Goal: Task Accomplishment & Management: Complete application form

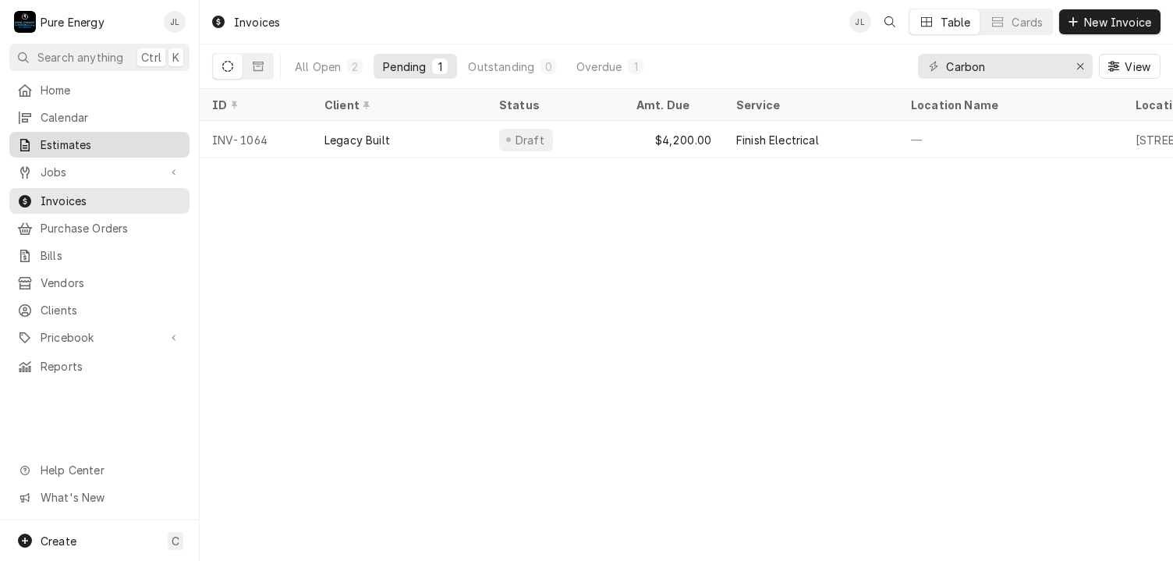
click at [69, 136] on span "Estimates" at bounding box center [111, 144] width 141 height 16
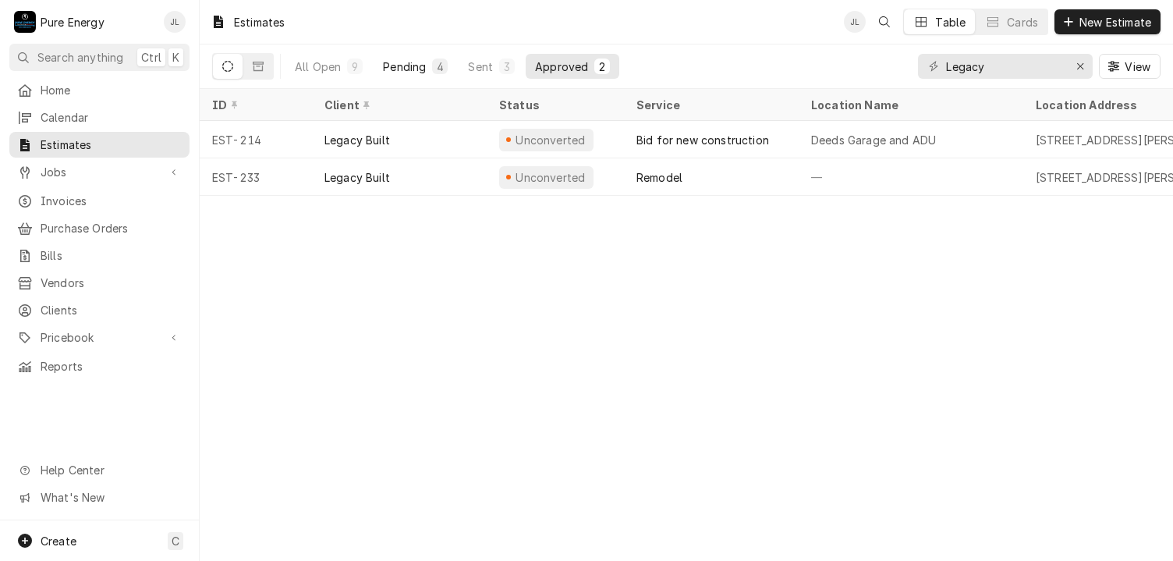
click at [424, 65] on div "Pending" at bounding box center [404, 66] width 43 height 16
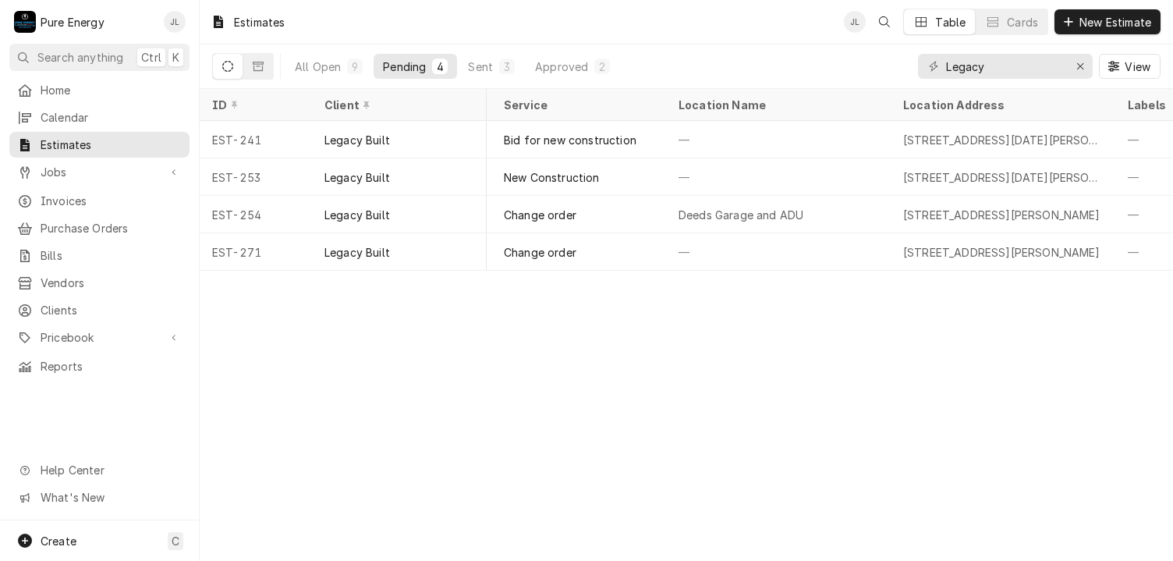
scroll to position [0, 23]
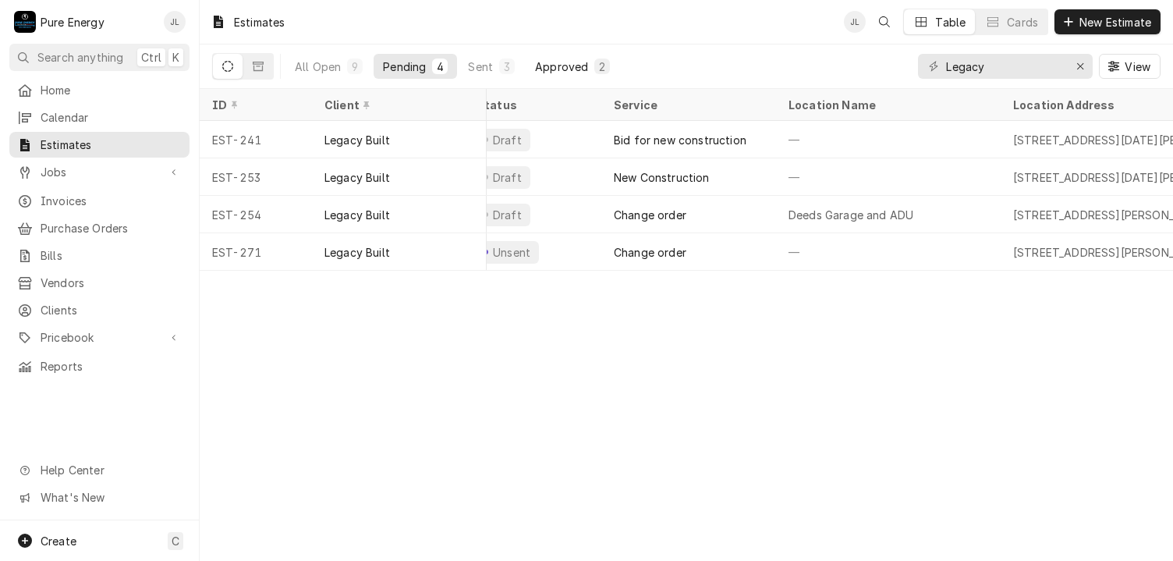
click at [553, 69] on div "Approved" at bounding box center [561, 66] width 53 height 16
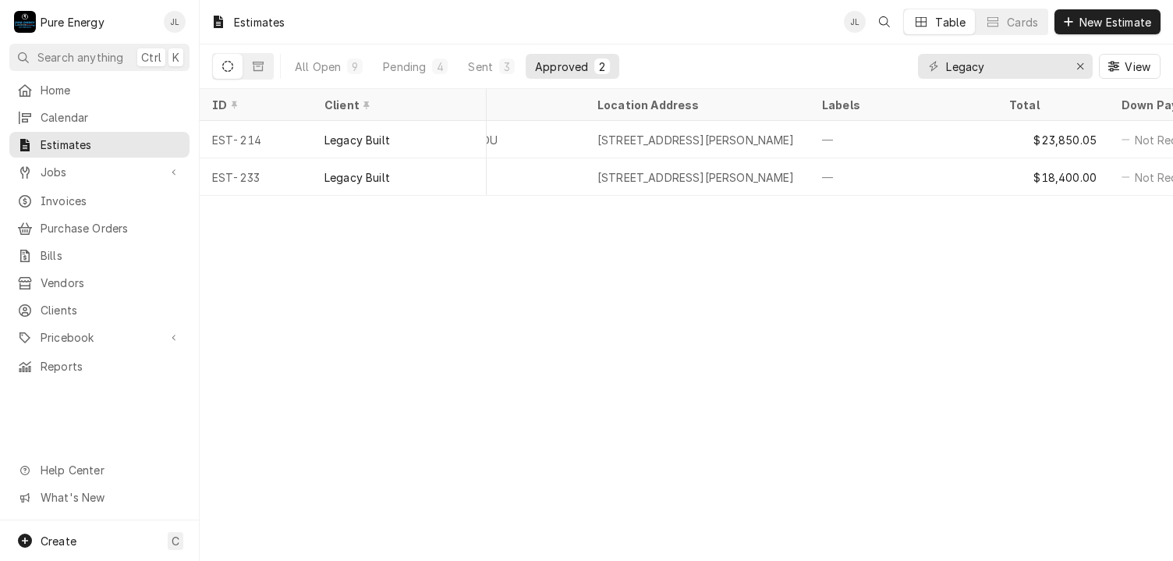
scroll to position [0, 457]
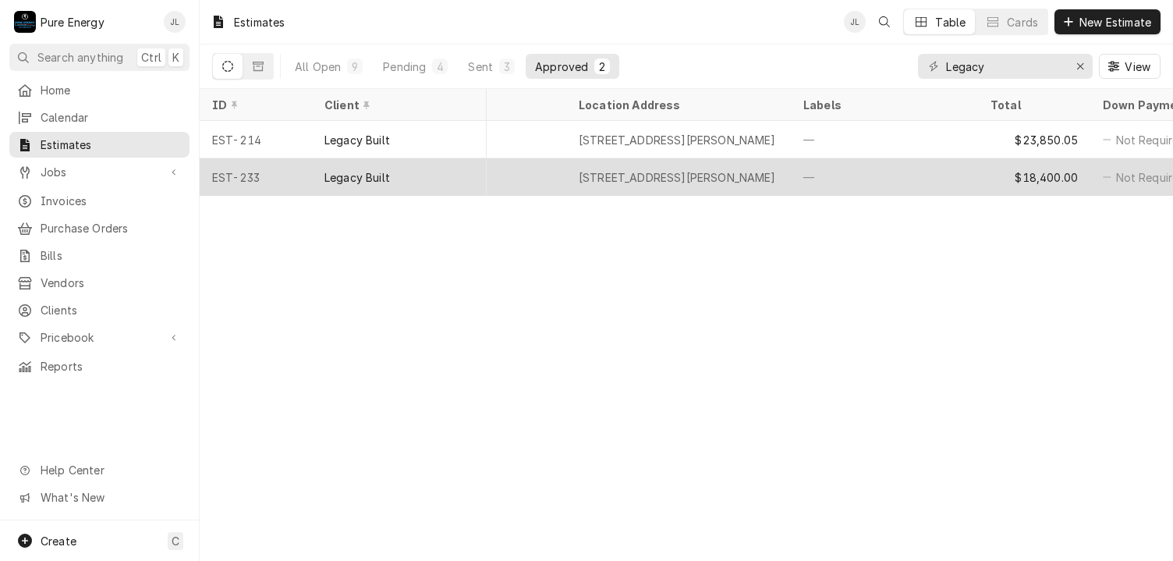
click at [491, 172] on div "—" at bounding box center [454, 176] width 225 height 37
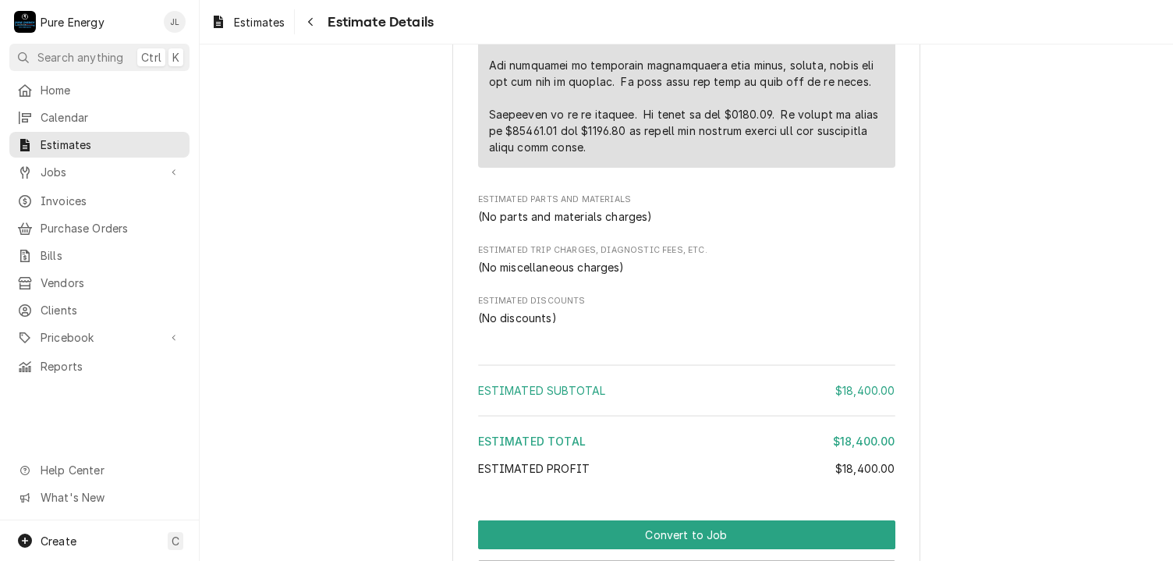
scroll to position [2308, 0]
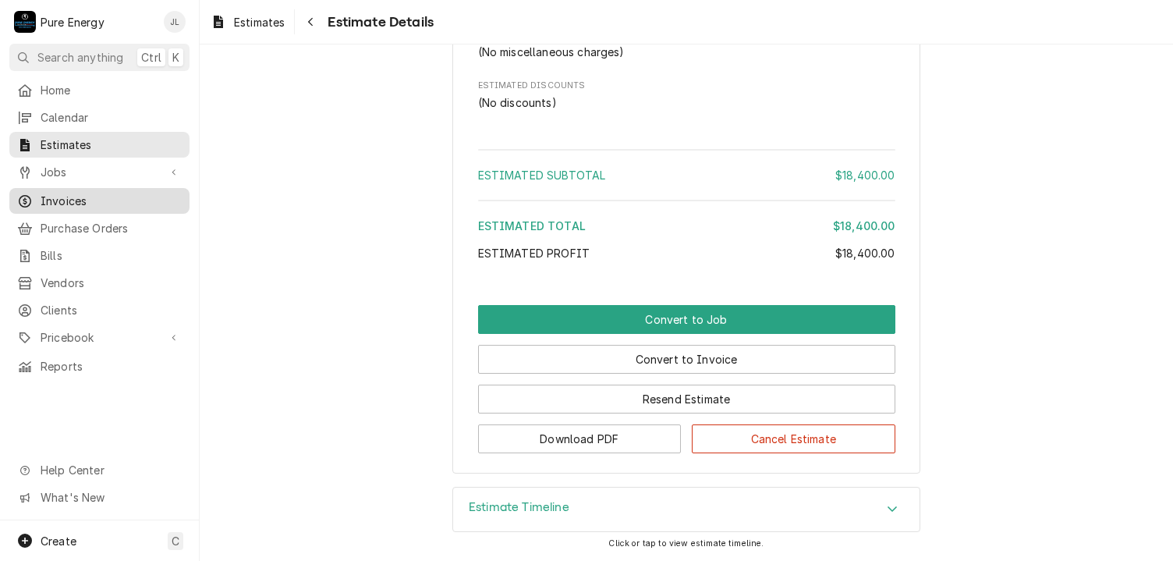
click at [84, 188] on link "Invoices" at bounding box center [99, 201] width 180 height 26
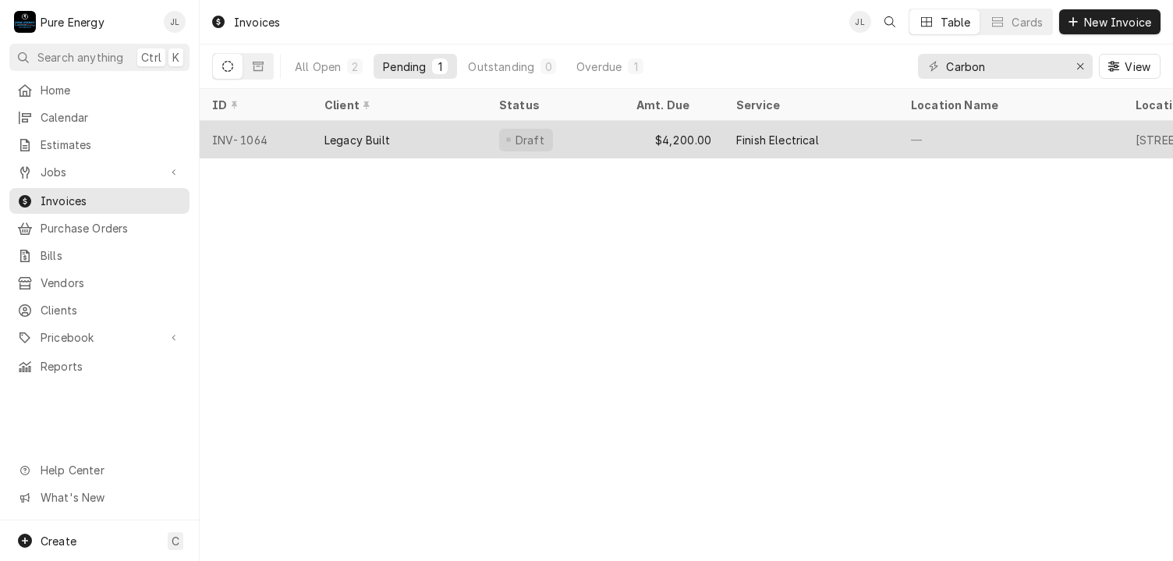
click at [438, 147] on div "Legacy Built" at bounding box center [399, 139] width 175 height 37
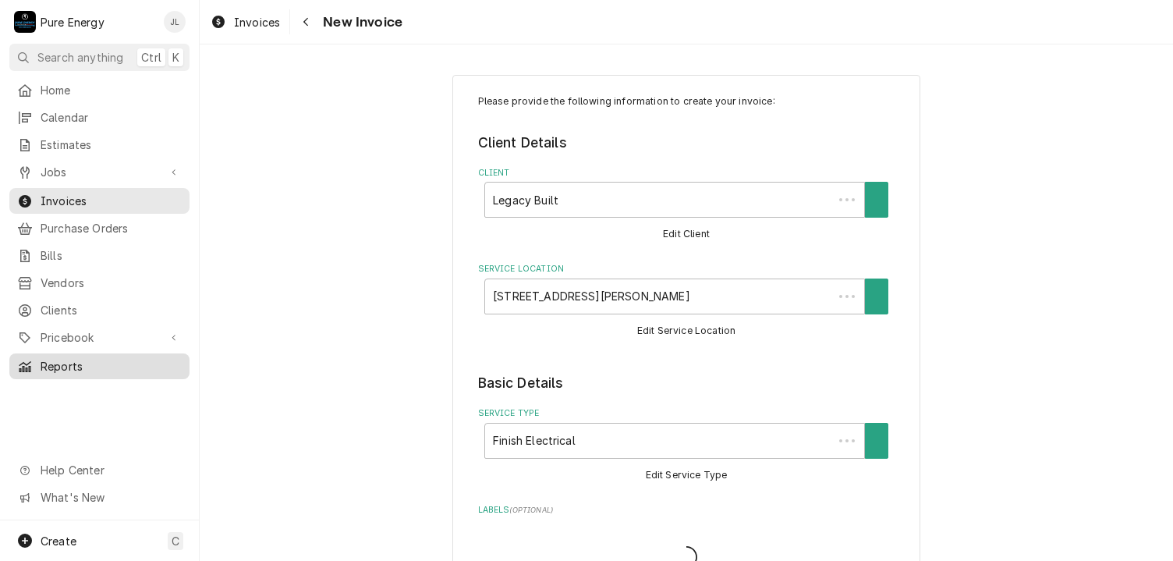
type textarea "x"
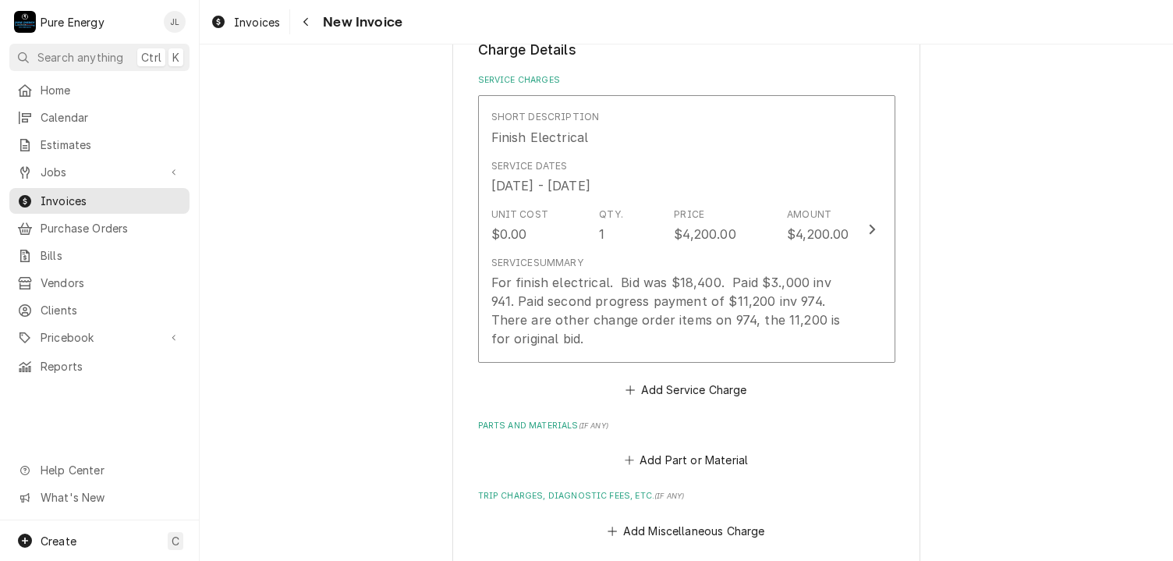
scroll to position [1404, 0]
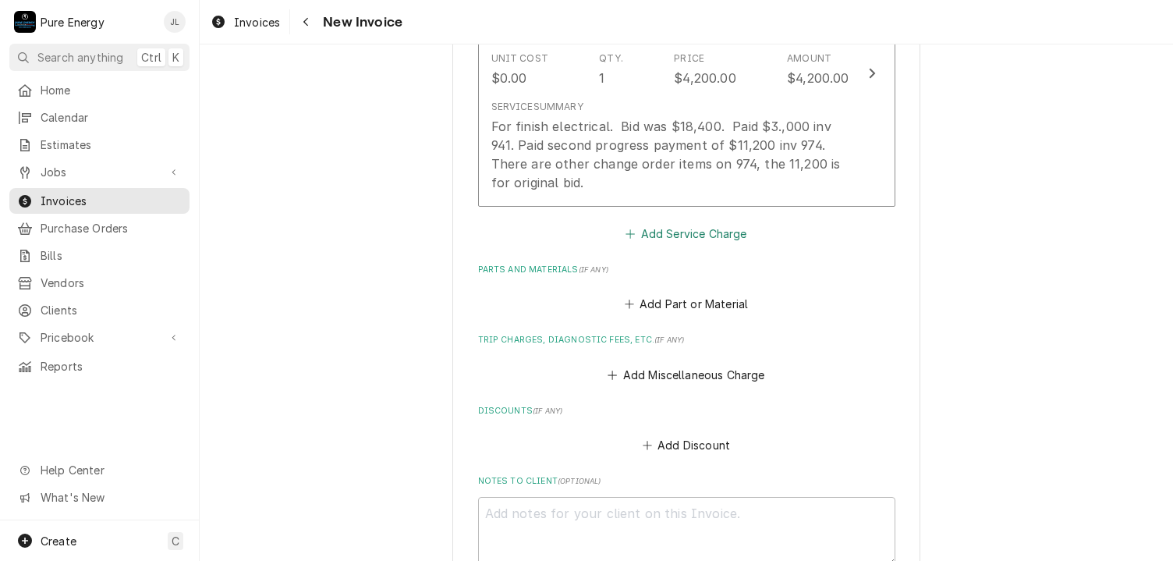
click at [661, 227] on button "Add Service Charge" at bounding box center [686, 234] width 126 height 22
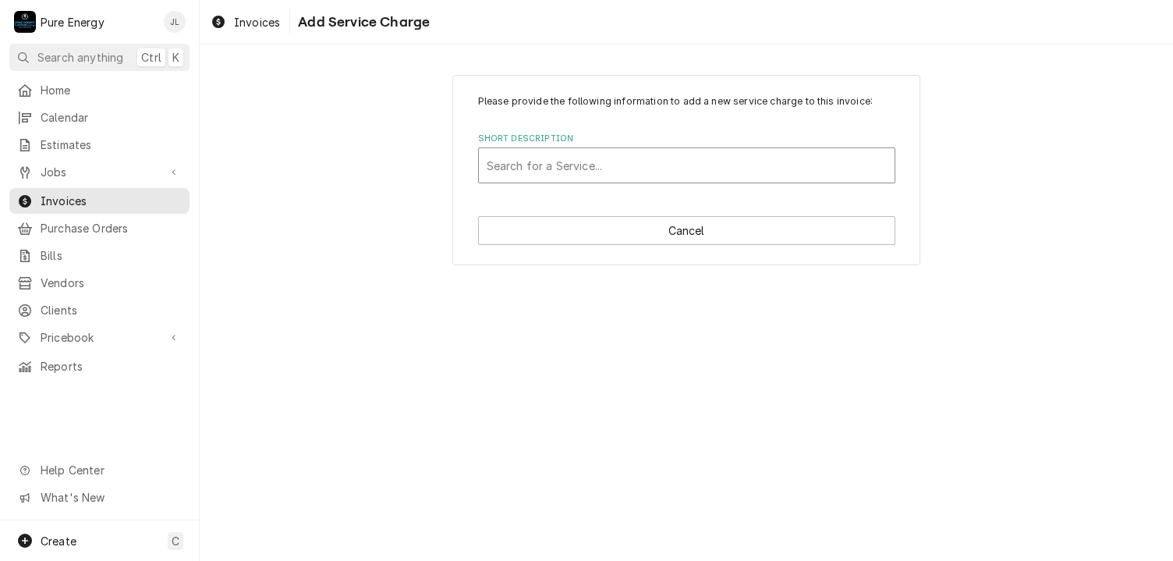
click at [521, 161] on div "Short Description" at bounding box center [687, 165] width 400 height 28
type input "Change or"
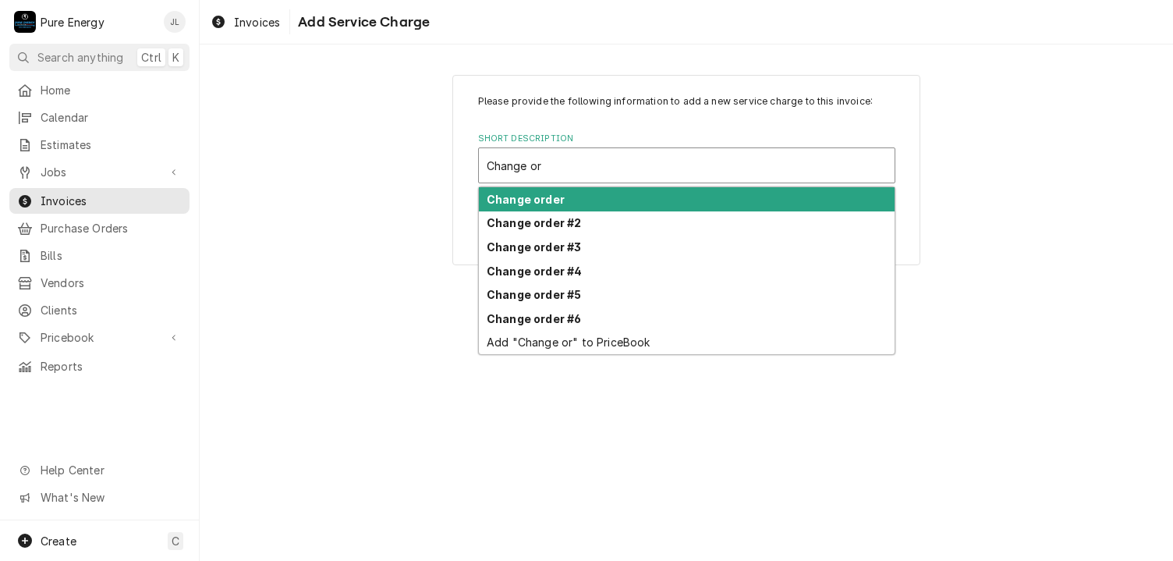
click at [521, 200] on strong "Change order" at bounding box center [526, 199] width 78 height 13
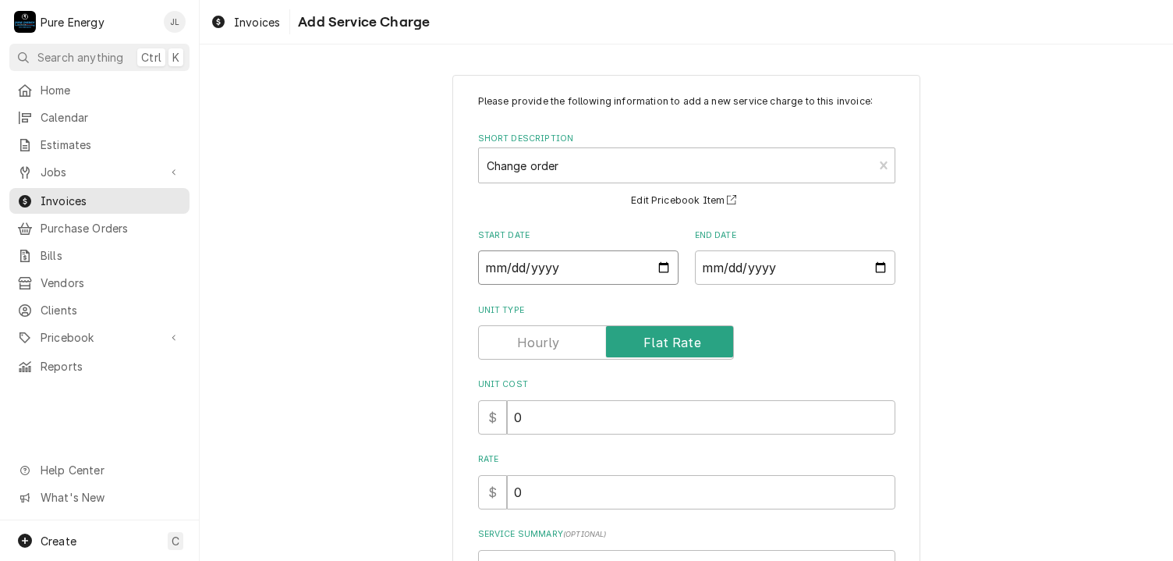
click at [658, 264] on input "Start Date" at bounding box center [578, 267] width 200 height 34
click at [302, 196] on div "Please provide the following information to add a new service charge to this in…" at bounding box center [686, 388] width 973 height 654
click at [659, 261] on input "Start Date" at bounding box center [578, 267] width 200 height 34
type textarea "x"
type input "[DATE]"
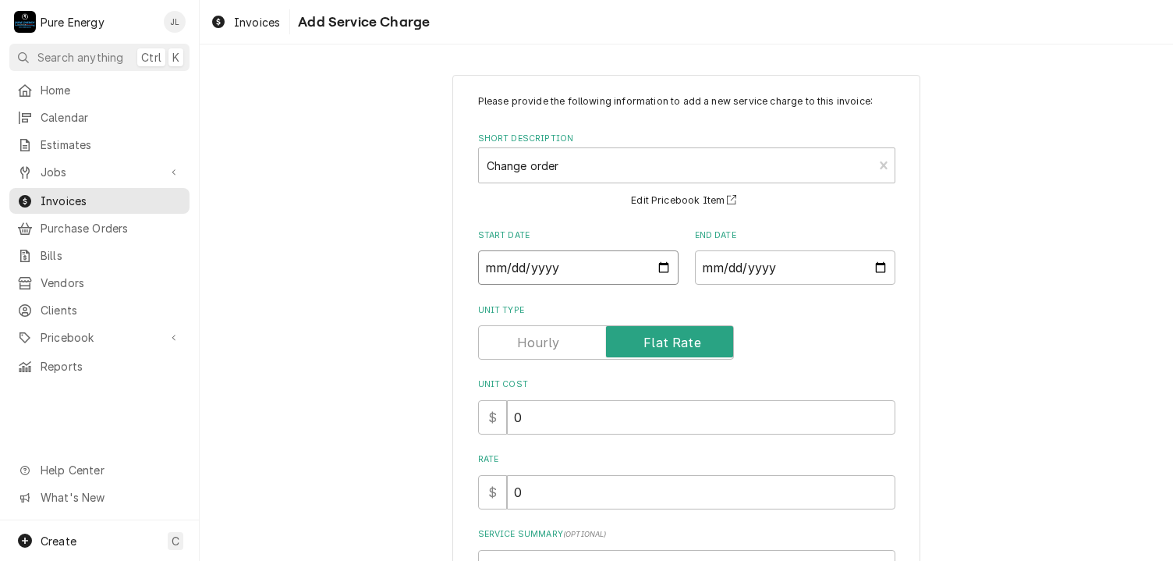
type textarea "x"
type input "[DATE]"
type textarea "x"
type input "[DATE]"
type textarea "x"
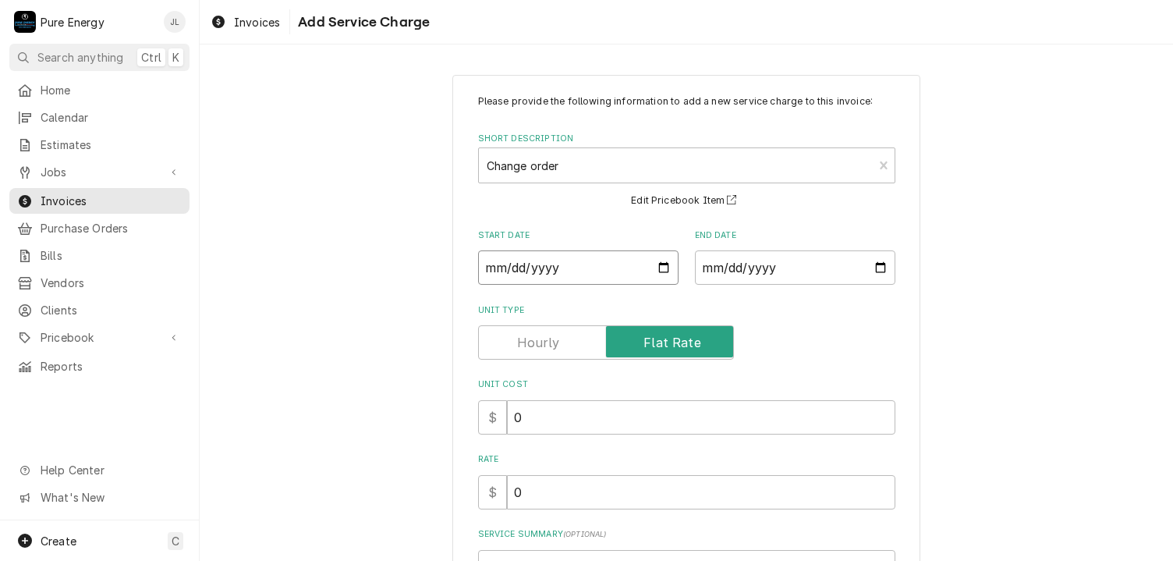
type input "[DATE]"
type textarea "x"
type input "[DATE]"
type textarea "x"
type input "[DATE]"
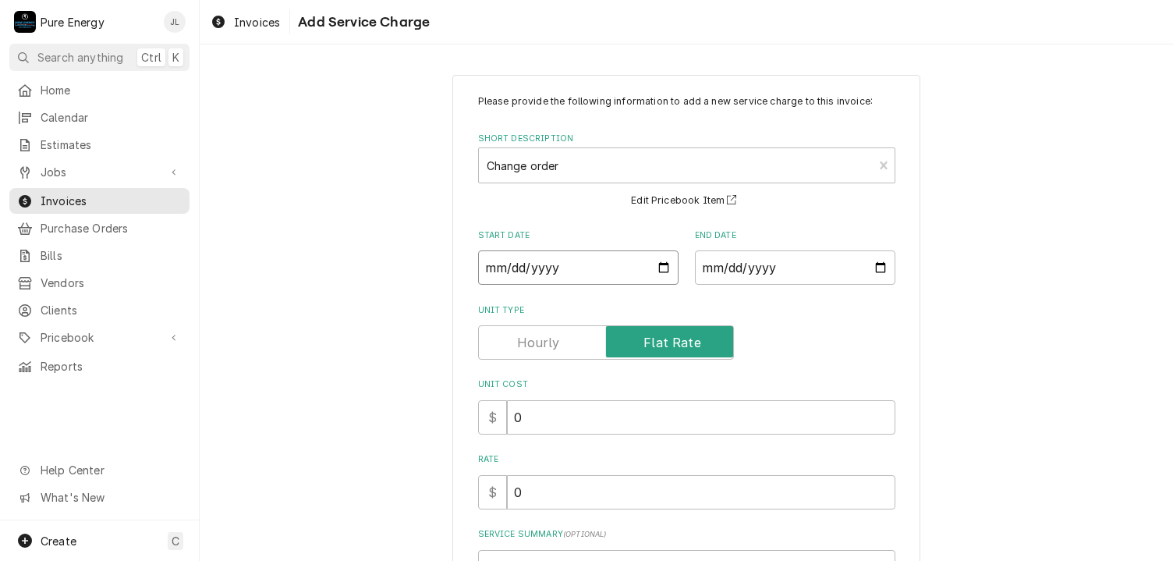
type textarea "x"
type input "[DATE]"
click at [877, 264] on input "End Date" at bounding box center [795, 267] width 200 height 34
type input "[DATE]"
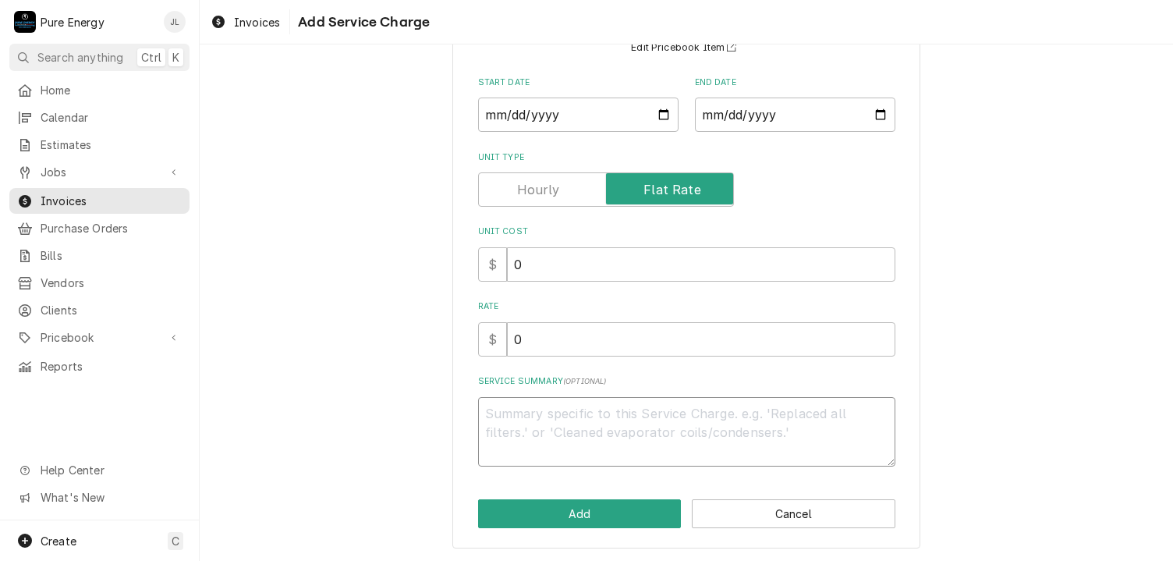
click at [551, 418] on textarea "Service Summary ( optional )" at bounding box center [686, 432] width 417 height 70
type textarea "x"
type textarea "A"
type textarea "x"
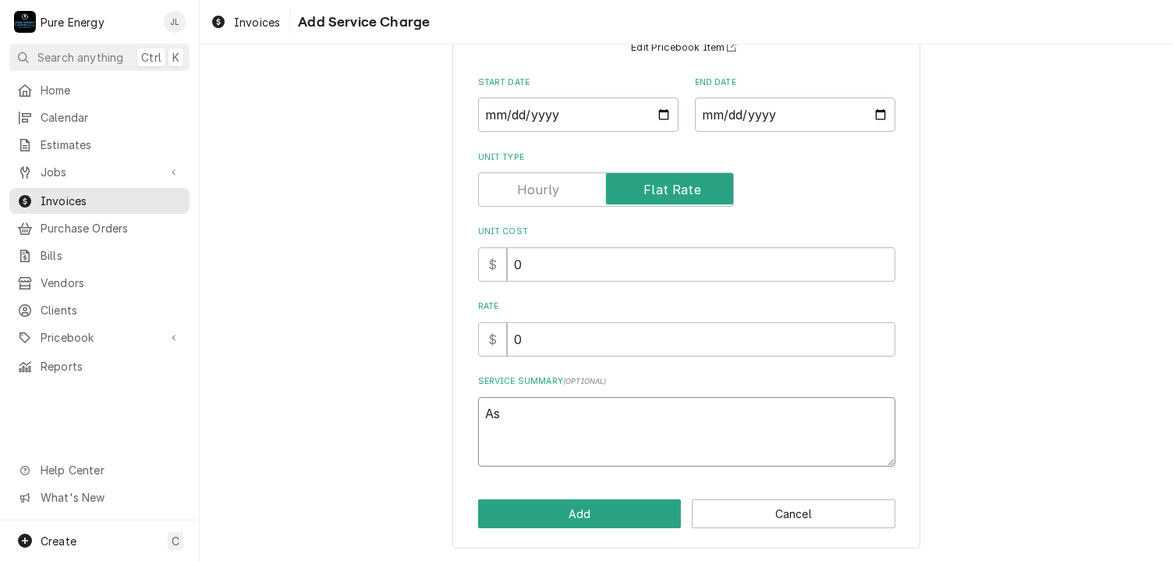
type textarea "Ask"
type textarea "x"
type textarea "Aske"
type textarea "x"
type textarea "Asked"
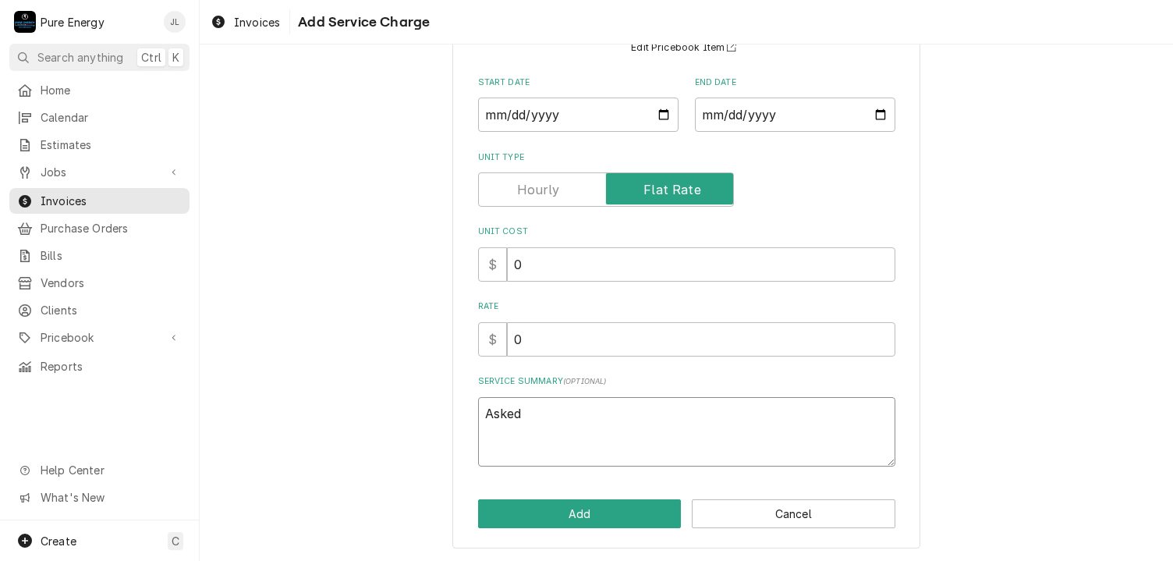
type textarea "x"
type textarea "Asked u"
type textarea "x"
type textarea "Asked us"
type textarea "x"
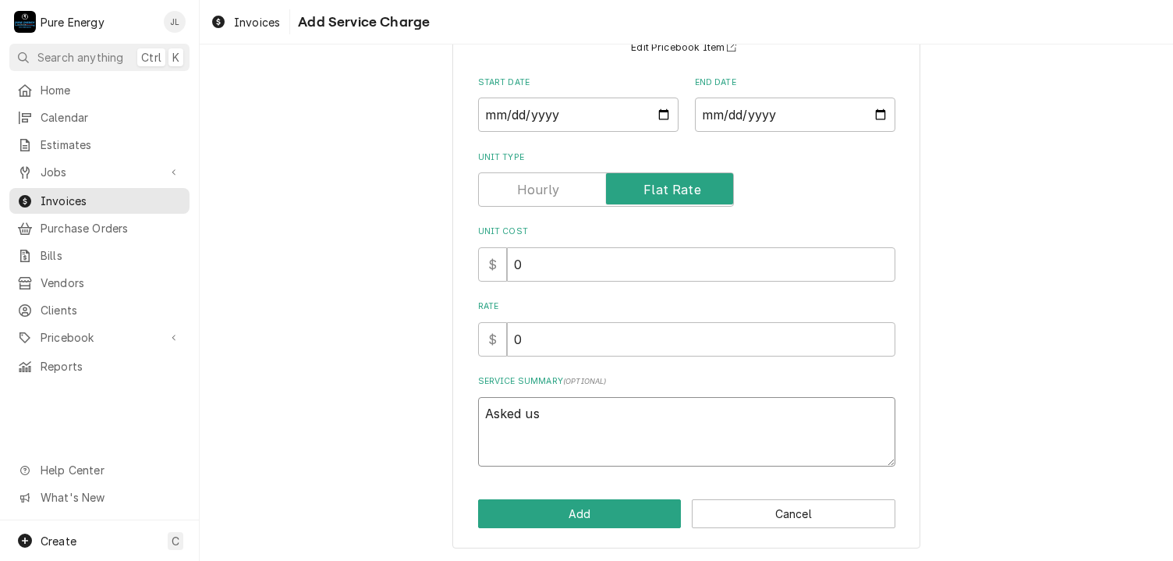
type textarea "Asked us"
type textarea "x"
type textarea "Asked us t"
type textarea "x"
type textarea "Asked us to"
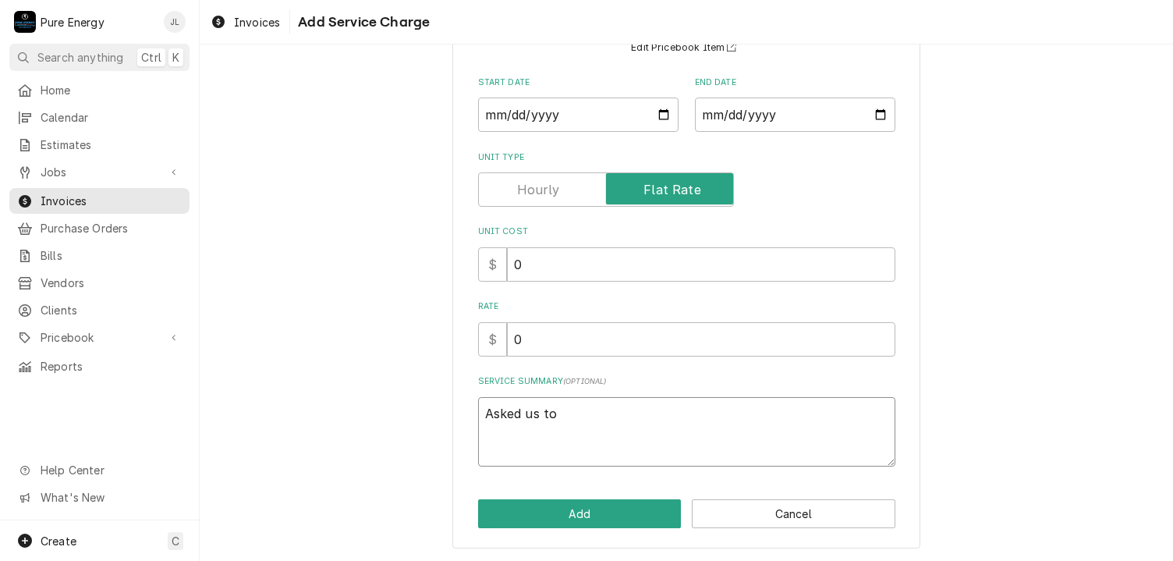
type textarea "x"
type textarea "Asked us to"
type textarea "x"
type textarea "Asked us to cu"
type textarea "x"
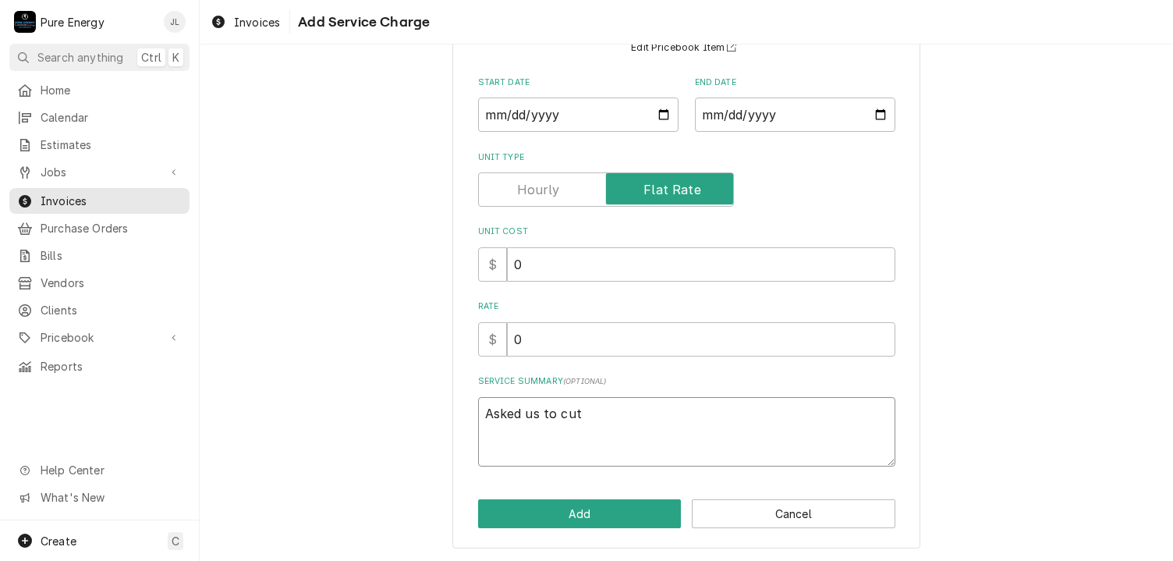
type textarea "Asked us to cut"
type textarea "x"
type textarea "Asked us to cut i"
type textarea "x"
type textarea "Asked us to cut in"
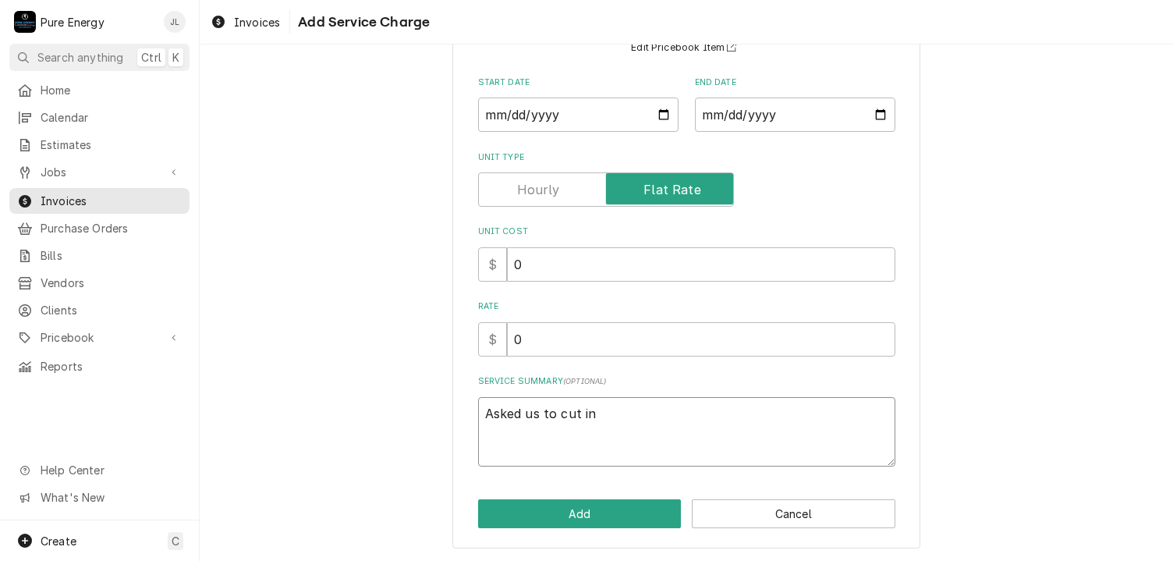
type textarea "x"
type textarea "Asked us to cut in"
type textarea "x"
type textarea "Asked us to cut in a"
type textarea "x"
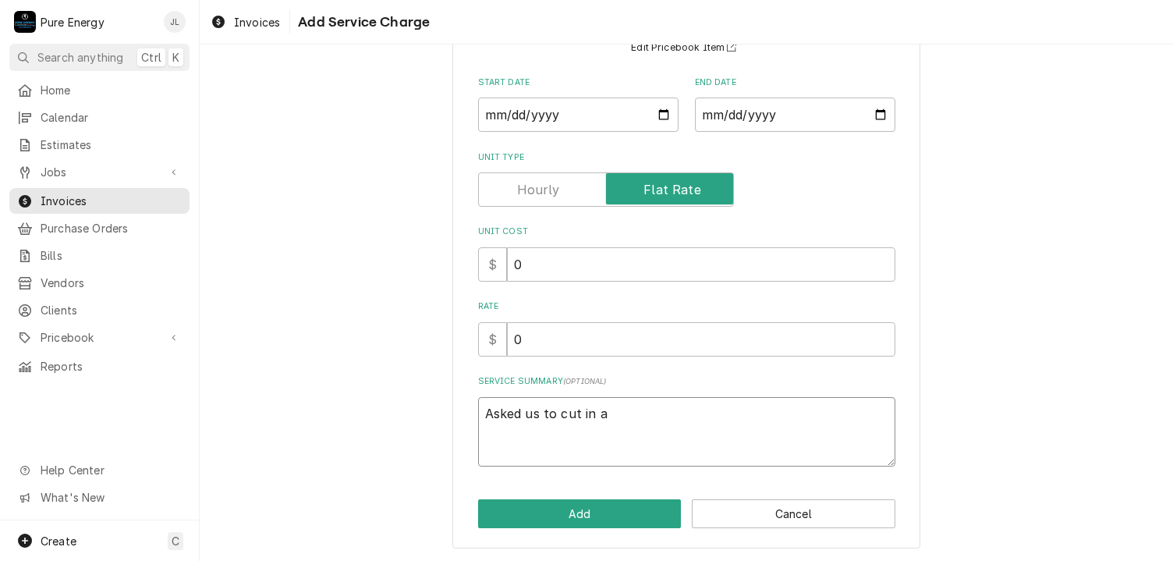
type textarea "Asked us to cut in an"
type textarea "x"
type textarea "Asked us to cut in and"
type textarea "x"
type textarea "Asked us to cut in and"
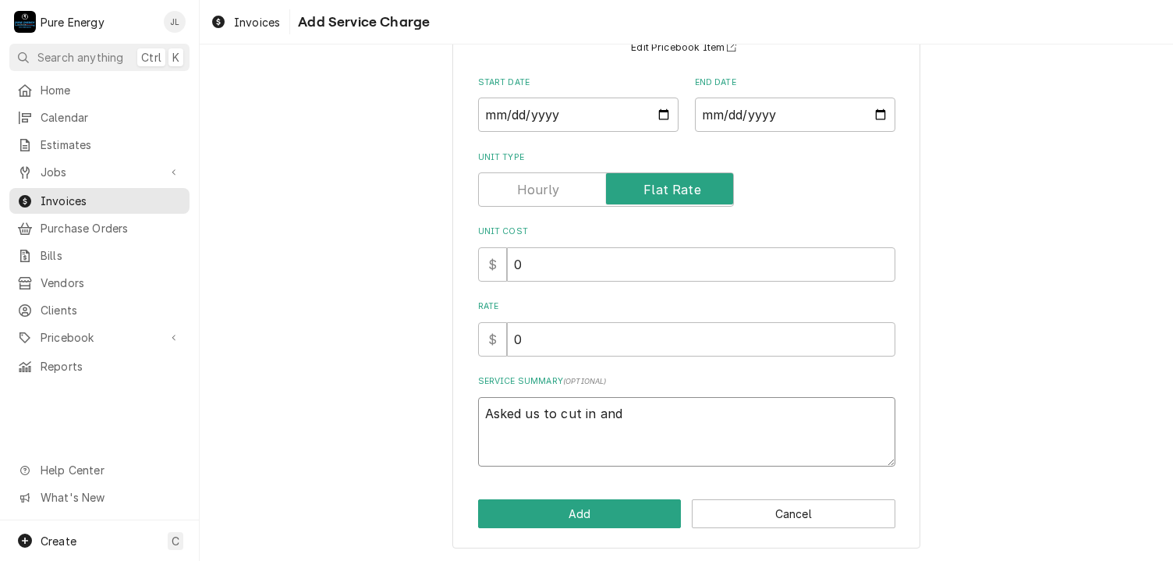
type textarea "x"
type textarea "Asked us to cut in and"
type textarea "x"
type textarea "Asked us to cut in an"
type textarea "x"
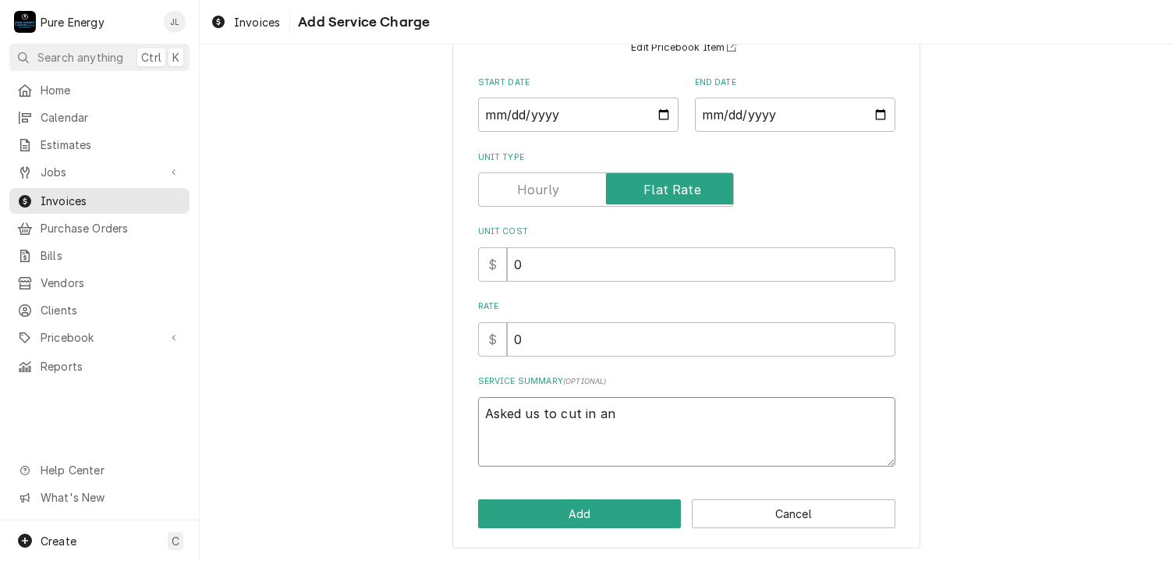
type textarea "Asked us to cut in a"
type textarea "x"
type textarea "Asked us to cut in"
type textarea "x"
type textarea "Asked us to cut in a"
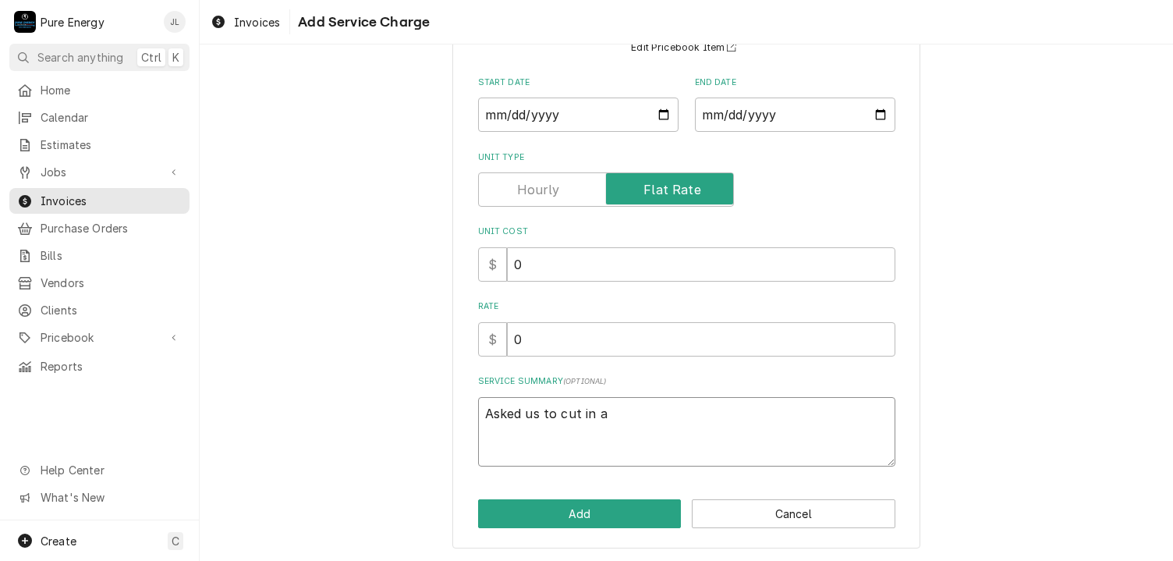
type textarea "x"
type textarea "Asked us to cut in an"
type textarea "x"
type textarea "Asked us to cut in and"
type textarea "x"
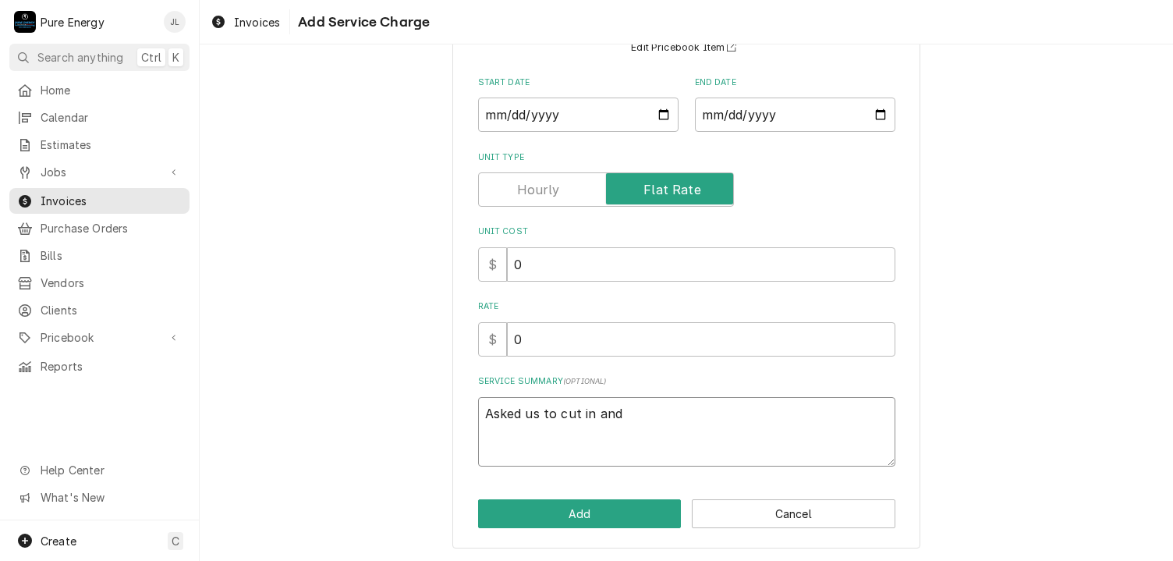
type textarea "Asked us to cut in and s"
type textarea "x"
type textarea "Asked us to cut in and"
type textarea "x"
type textarea "Asked us to cut in and a"
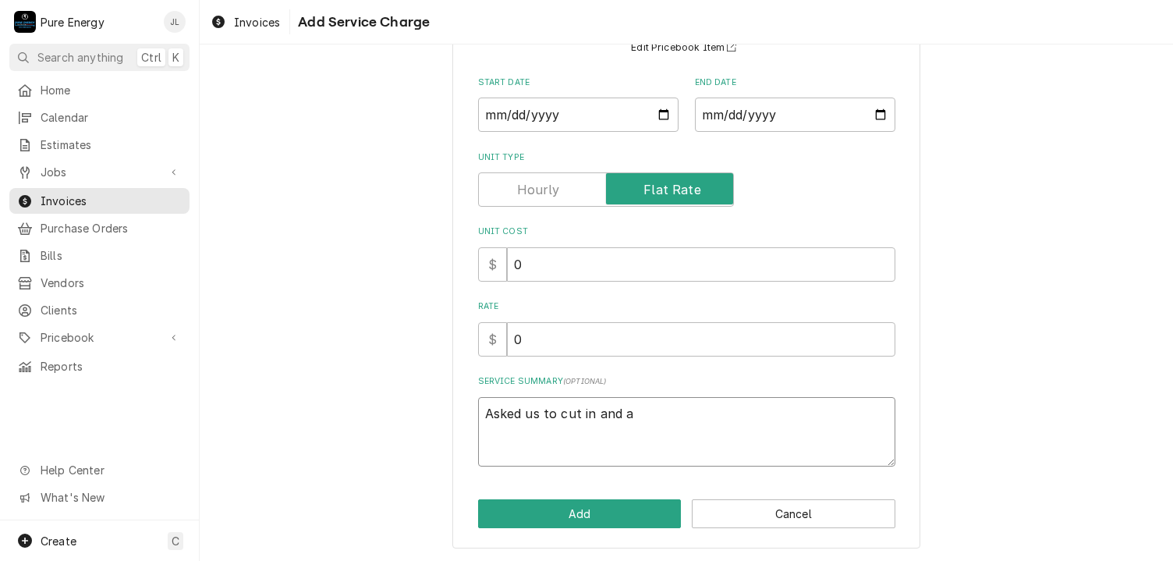
type textarea "x"
type textarea "Asked us to cut in and as"
type textarea "x"
type textarea "Asked us to cut in and ass"
type textarea "x"
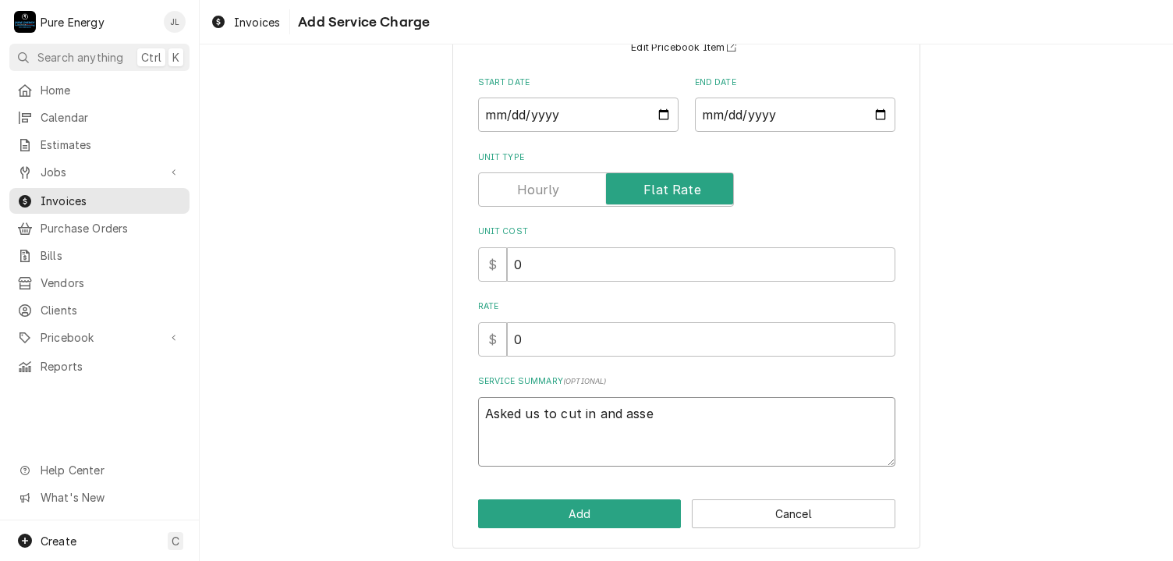
type textarea "Asked us to cut in and assem"
type textarea "x"
type textarea "Asked us to cut in and assembl"
type textarea "x"
type textarea "Asked us to cut in and assemble"
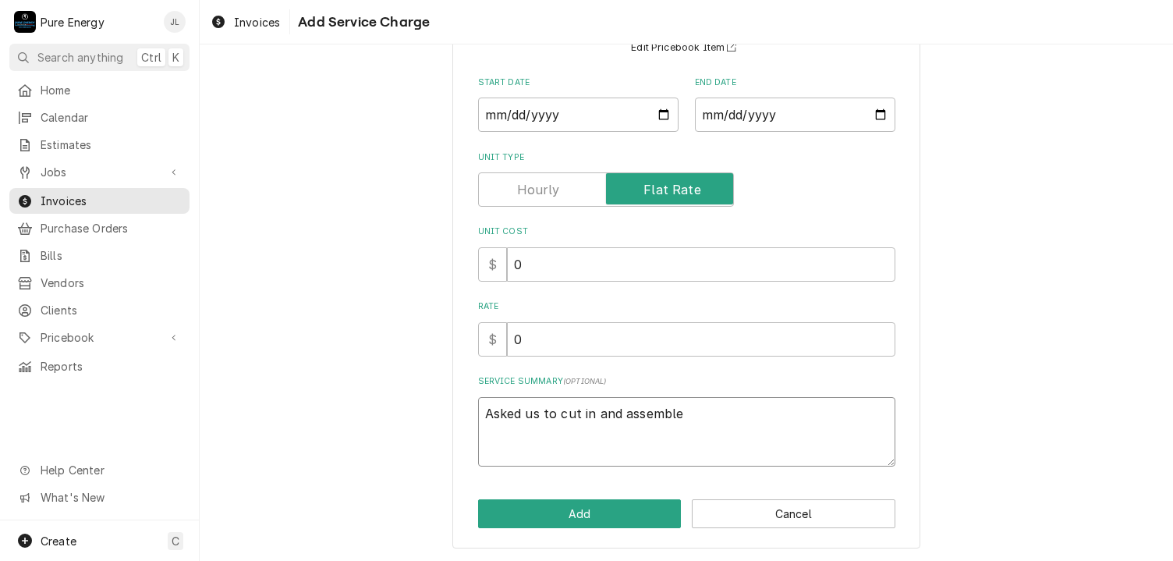
type textarea "x"
type textarea "Asked us to cut in and assemble"
type textarea "x"
type textarea "Asked us to cut in and assemble a"
type textarea "x"
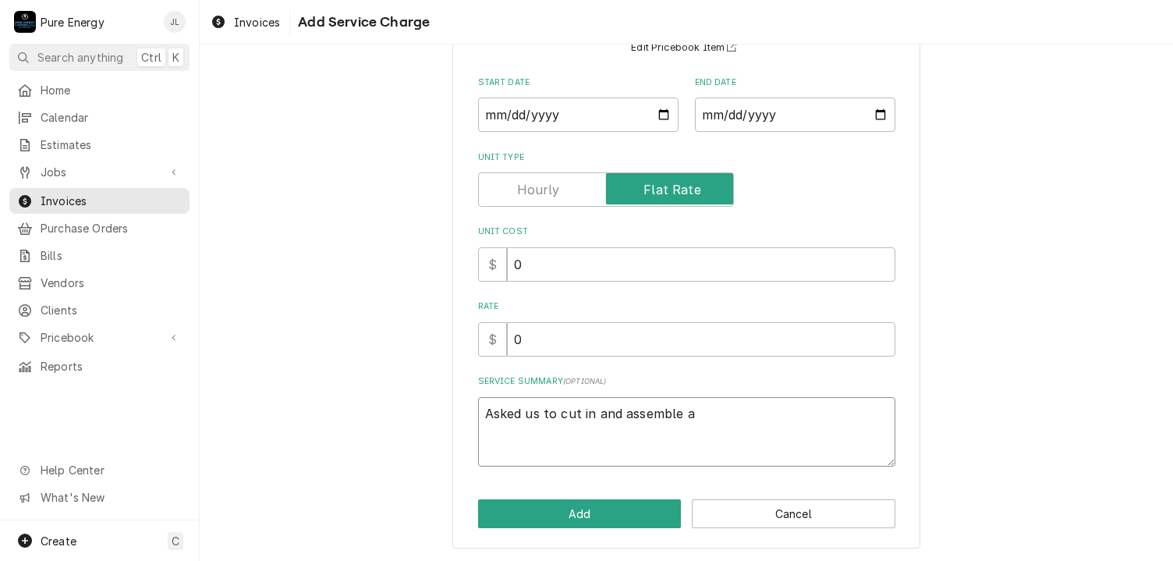
type textarea "Asked us to cut in and assemble a f"
type textarea "x"
type textarea "Asked us to cut in and assemble a fl"
type textarea "x"
type textarea "Asked us to cut in and assemble a flo"
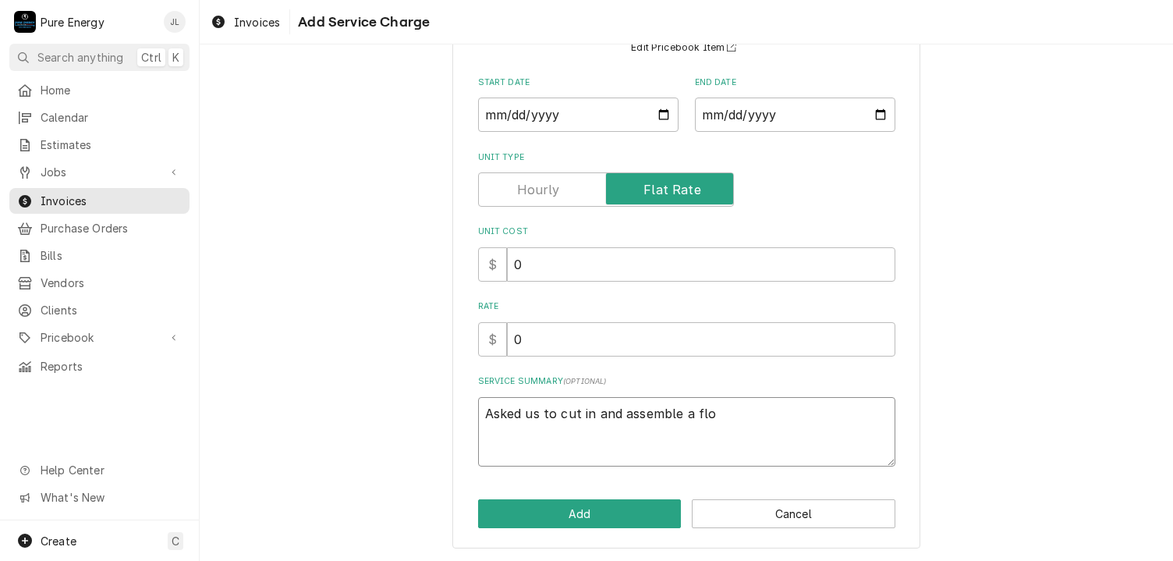
type textarea "x"
type textarea "Asked us to cut in and assemble a floo"
type textarea "x"
type textarea "Asked us to cut in and assemble a floor"
type textarea "x"
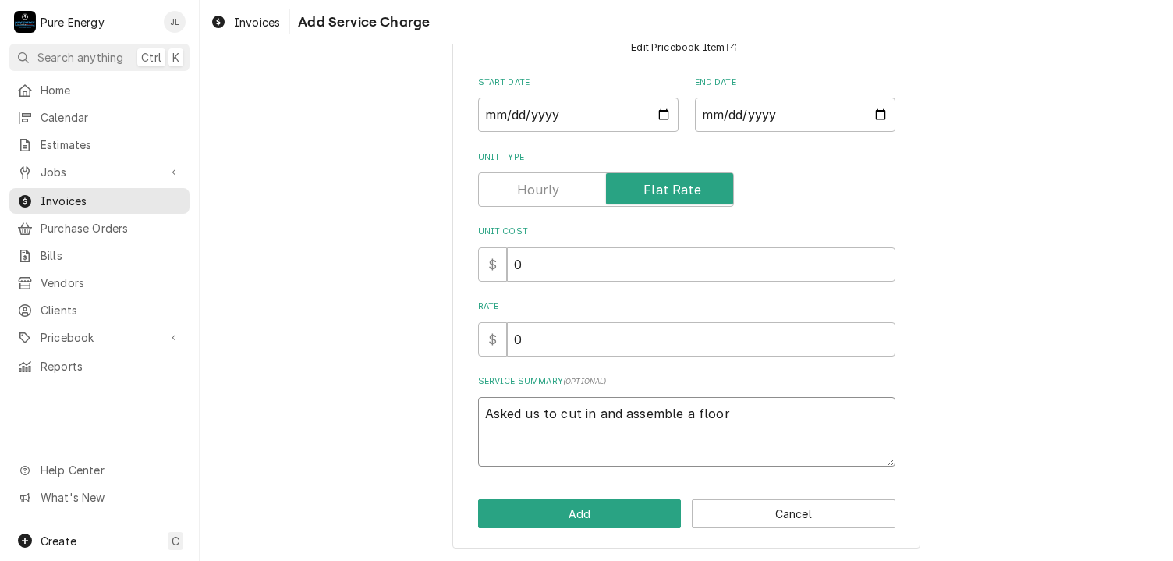
type textarea "Asked us to cut in and assemble a floor"
type textarea "x"
type textarea "Asked us to cut in and assemble a floor o"
type textarea "x"
type textarea "Asked us to cut in and assemble a floor ou"
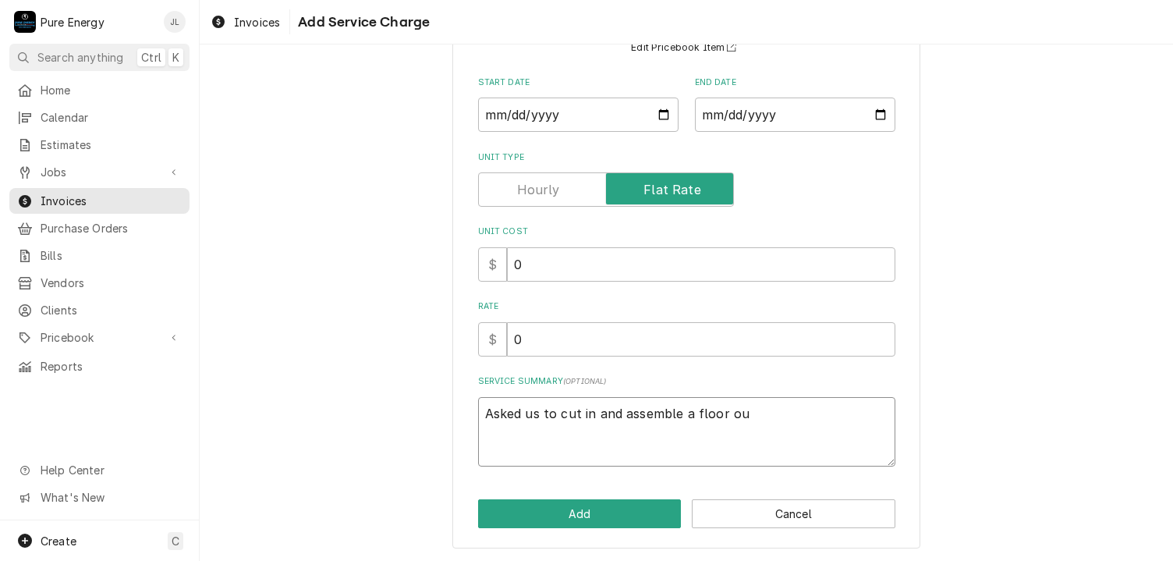
type textarea "x"
type textarea "Asked us to cut in and assemble a floor out"
type textarea "x"
type textarea "Asked us to cut in and assemble a floor outl"
type textarea "x"
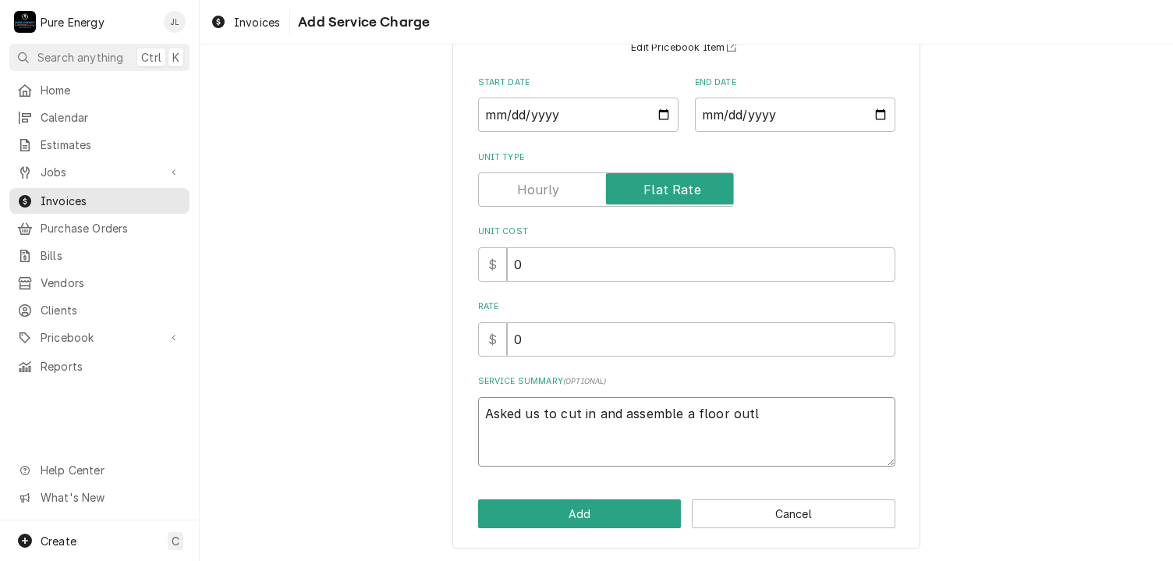
type textarea "Asked us to cut in and assemble a floor outle"
type textarea "x"
type textarea "Asked us to cut in and assemble a floor outlet"
type textarea "x"
type textarea "Asked us to cut in and assemble a floor outlet"
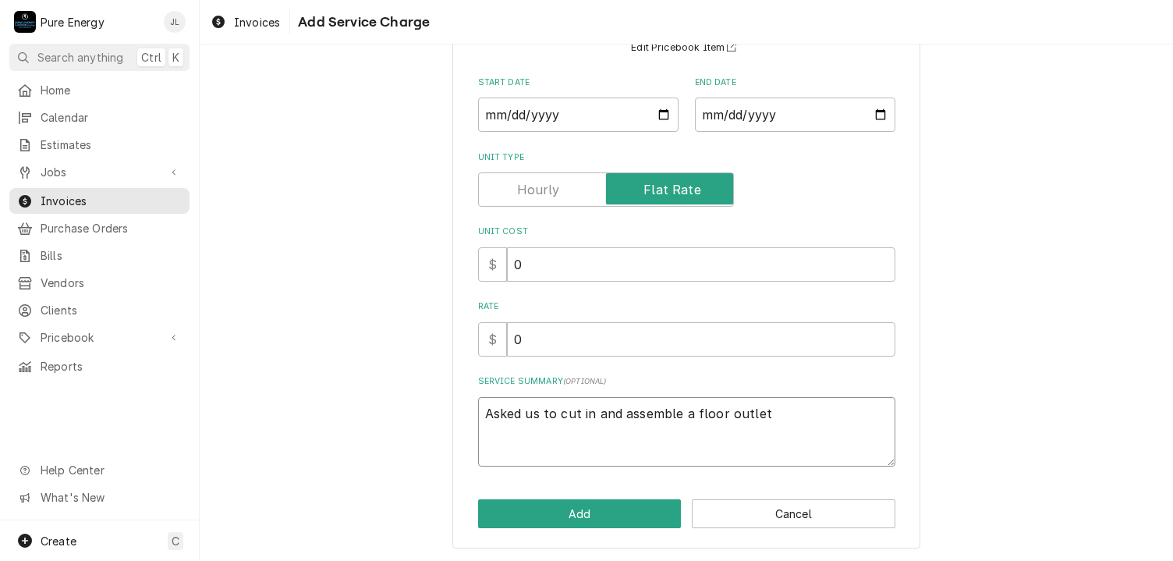
type textarea "x"
type textarea "Asked us to cut in and assemble a floor outlet i"
type textarea "x"
type textarea "Asked us to cut in and assemble a floor outlet in"
type textarea "x"
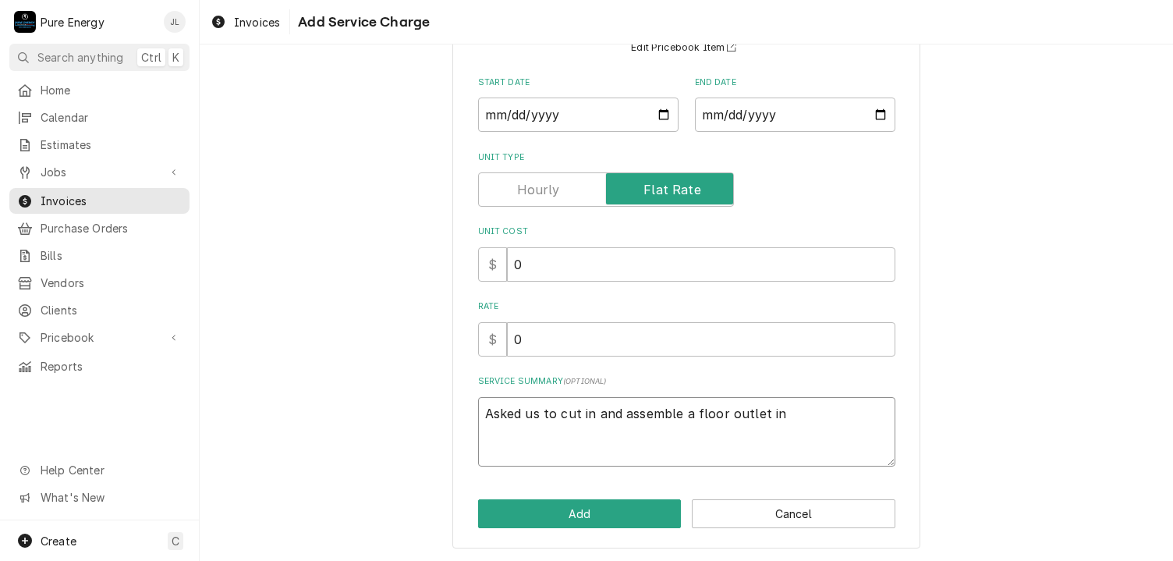
type textarea "Asked us to cut in and assemble a floor outlet in"
type textarea "x"
type textarea "Asked us to cut in and assemble a floor outlet in t"
type textarea "x"
type textarea "Asked us to cut in and assemble a floor outlet in th"
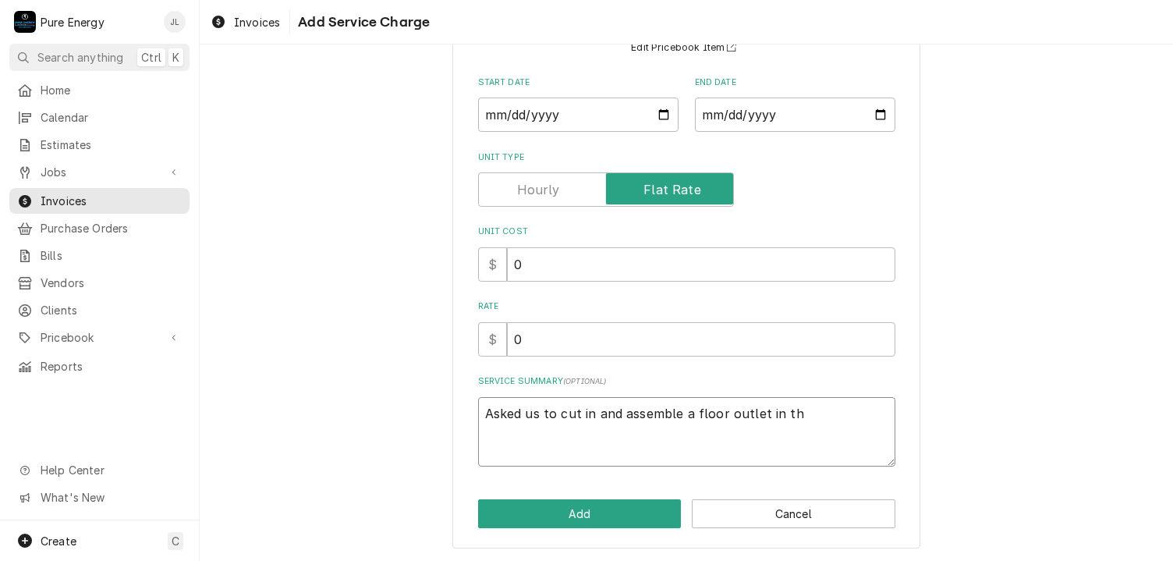
type textarea "x"
type textarea "Asked us to cut in and assemble a floor outlet in the"
type textarea "x"
type textarea "Asked us to cut in and assemble a floor outlet in the"
type textarea "x"
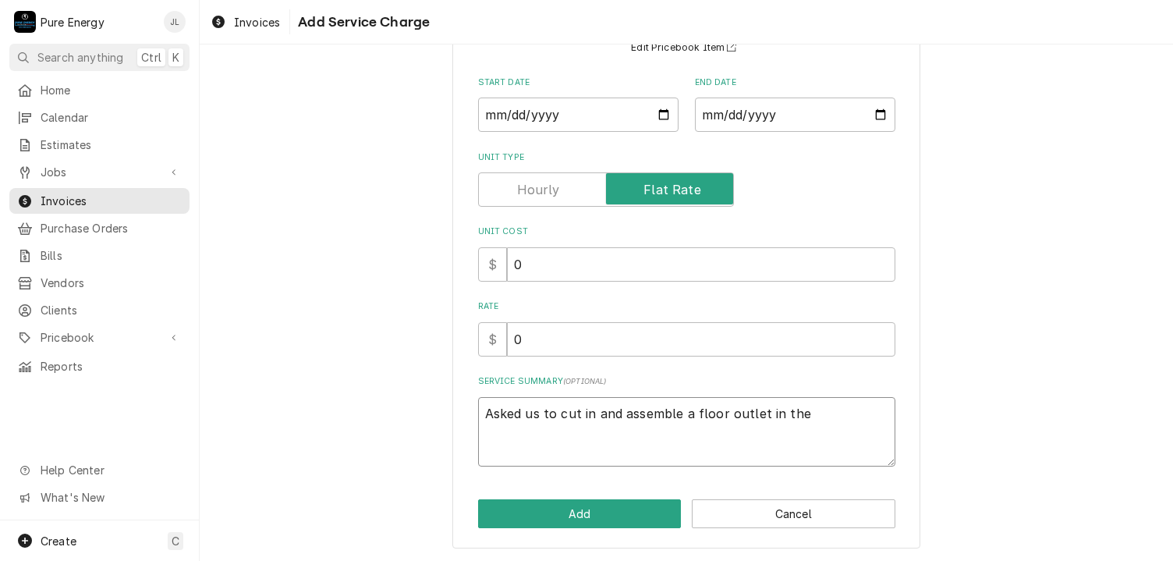
type textarea "Asked us to cut in and assemble a floor outlet in the l"
type textarea "x"
type textarea "Asked us to cut in and assemble a floor outlet in the li"
type textarea "x"
type textarea "Asked us to cut in and assemble a floor outlet in the livi"
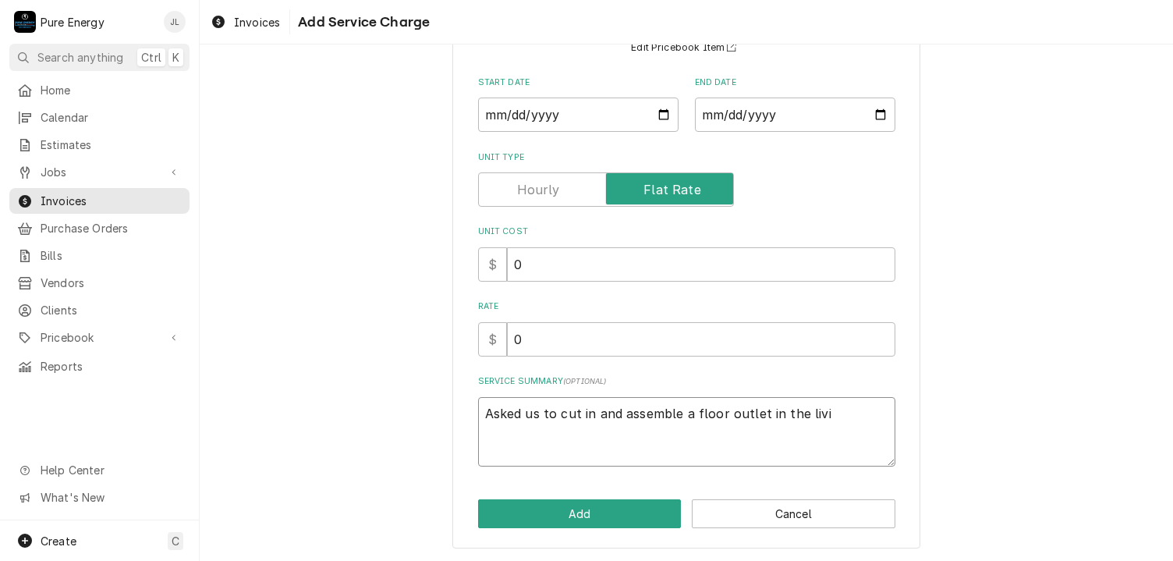
type textarea "x"
type textarea "Asked us to cut in and assemble a floor outlet in the livin"
type textarea "x"
type textarea "Asked us to cut in and assemble a floor outlet in the living"
type textarea "x"
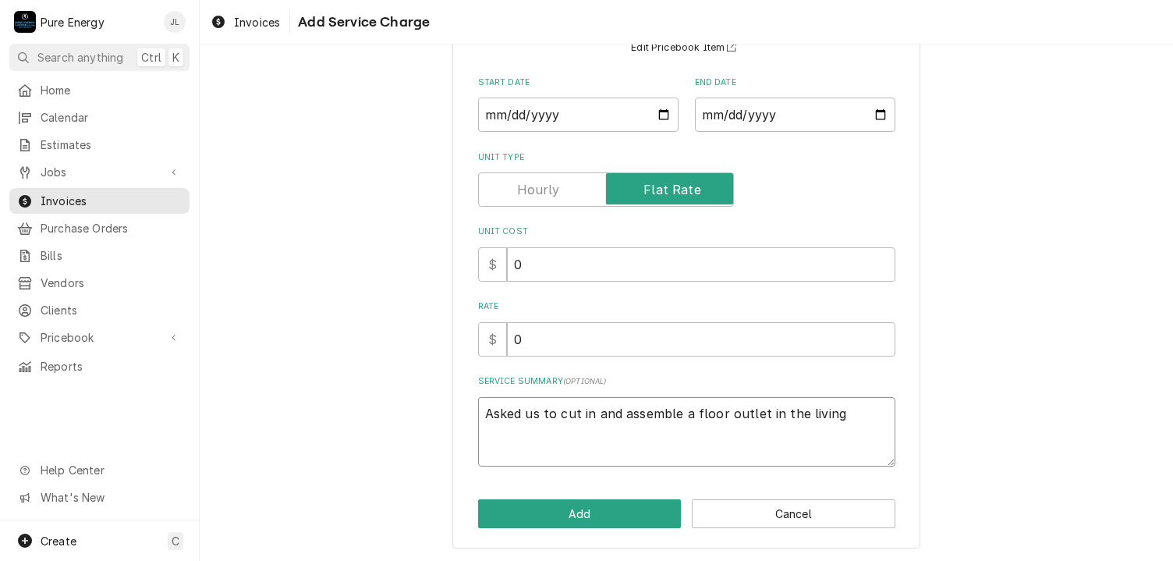
type textarea "Asked us to cut in and assemble a floor outlet in the living"
type textarea "x"
type textarea "Asked us to cut in and assemble a floor outlet in the living a"
type textarea "x"
type textarea "Asked us to cut in and assemble a floor outlet in the living ar"
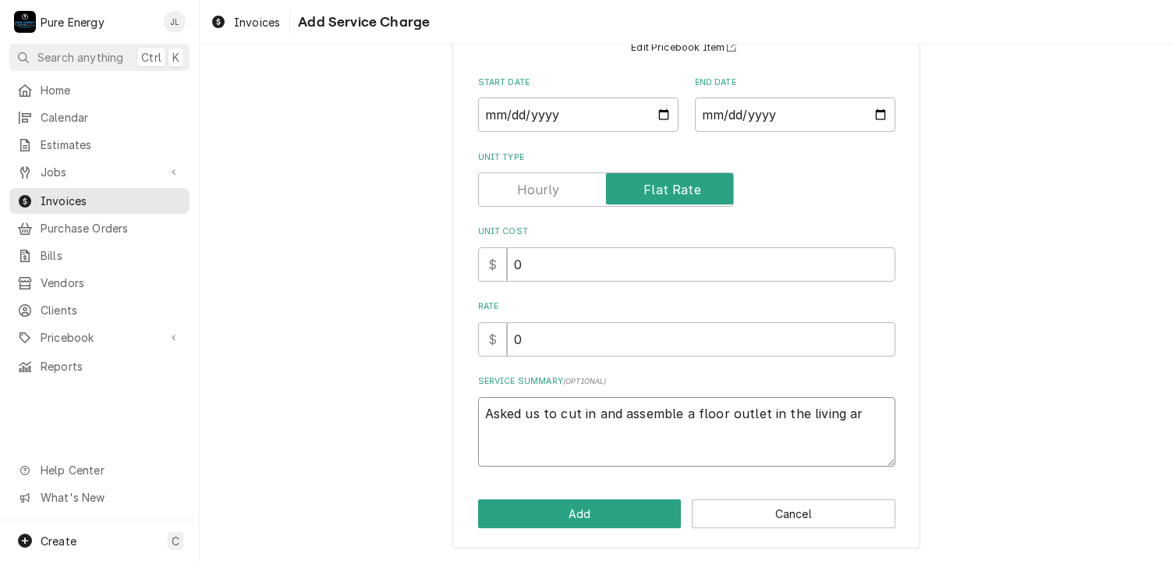
type textarea "x"
type textarea "Asked us to cut in and assemble a floor outlet in the living are"
type textarea "x"
type textarea "Asked us to cut in and assemble a floor outlet in the living area"
type textarea "x"
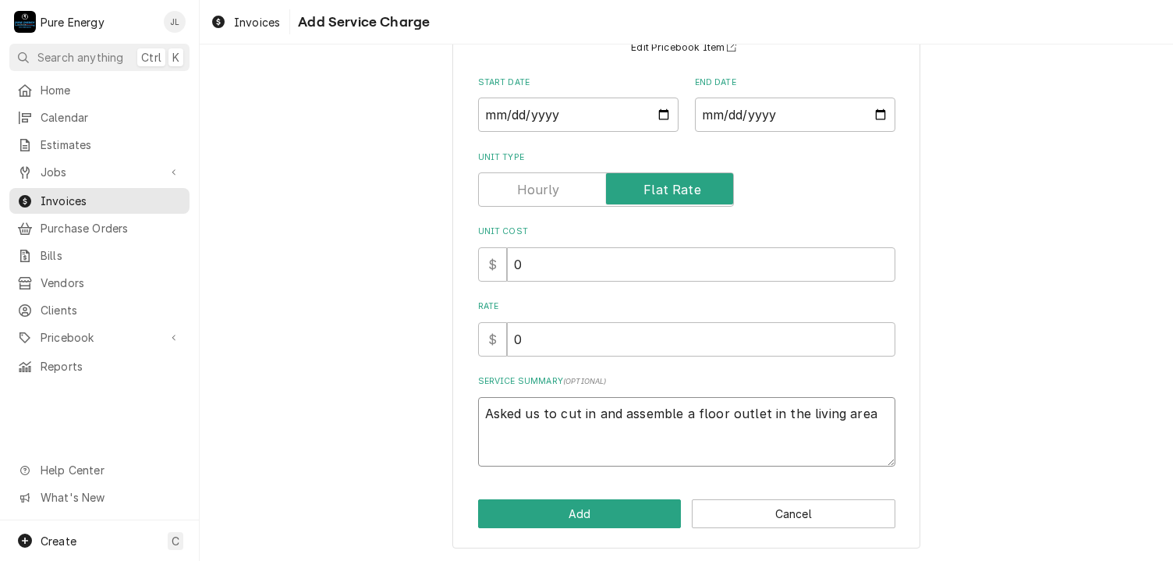
type textarea "Asked us to cut in and assemble a floor outlet in the living area b"
type textarea "x"
type textarea "Asked us to cut in and assemble a floor outlet in the living area by"
type textarea "x"
type textarea "Asked us to cut in and assemble a floor outlet in the living area by"
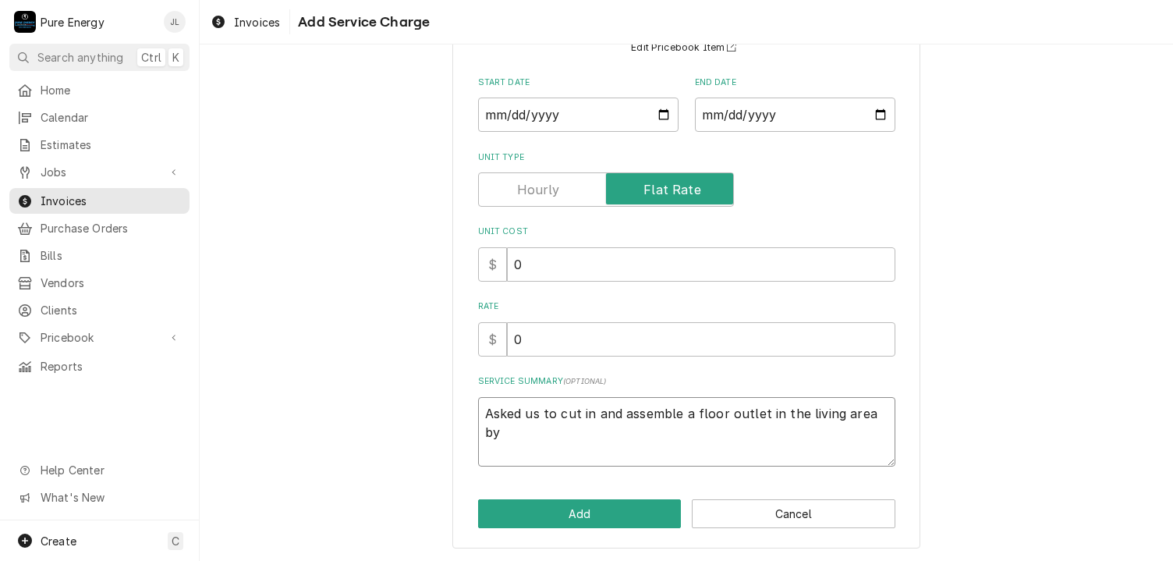
type textarea "x"
type textarea "Asked us to cut in and assemble a floor outlet in the living area by f"
type textarea "x"
type textarea "Asked us to cut in and assemble a floor outlet in the living area by fi"
type textarea "x"
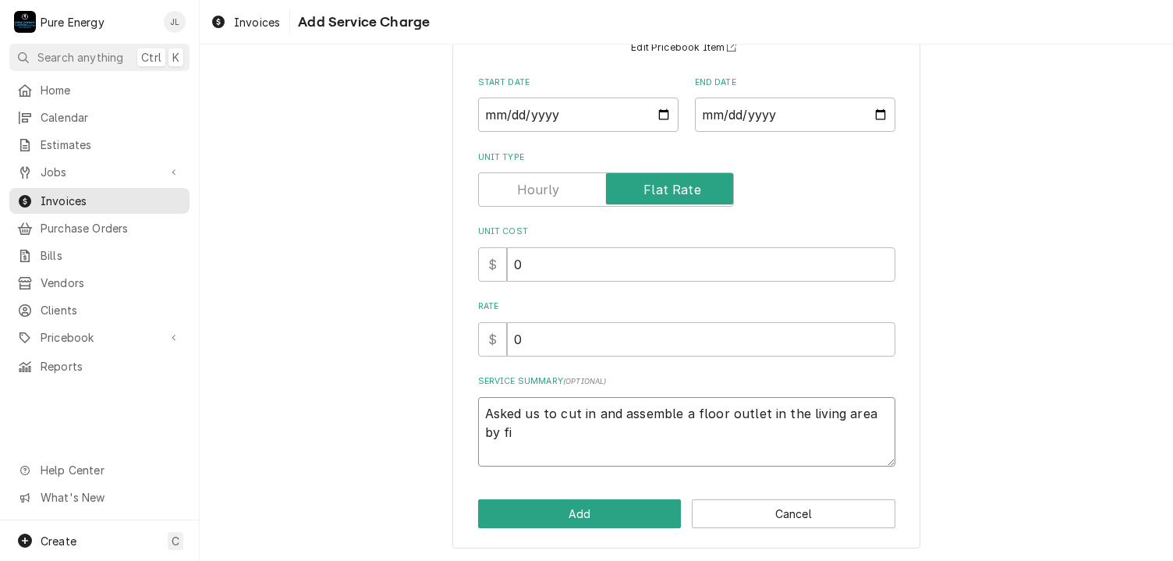
type textarea "Asked us to cut in and assemble a floor outlet in the living area by fir"
type textarea "x"
type textarea "Asked us to cut in and assemble a floor outlet in the living area by fire"
type textarea "x"
type textarea "Asked us to cut in and assemble a floor outlet in the living area by fire"
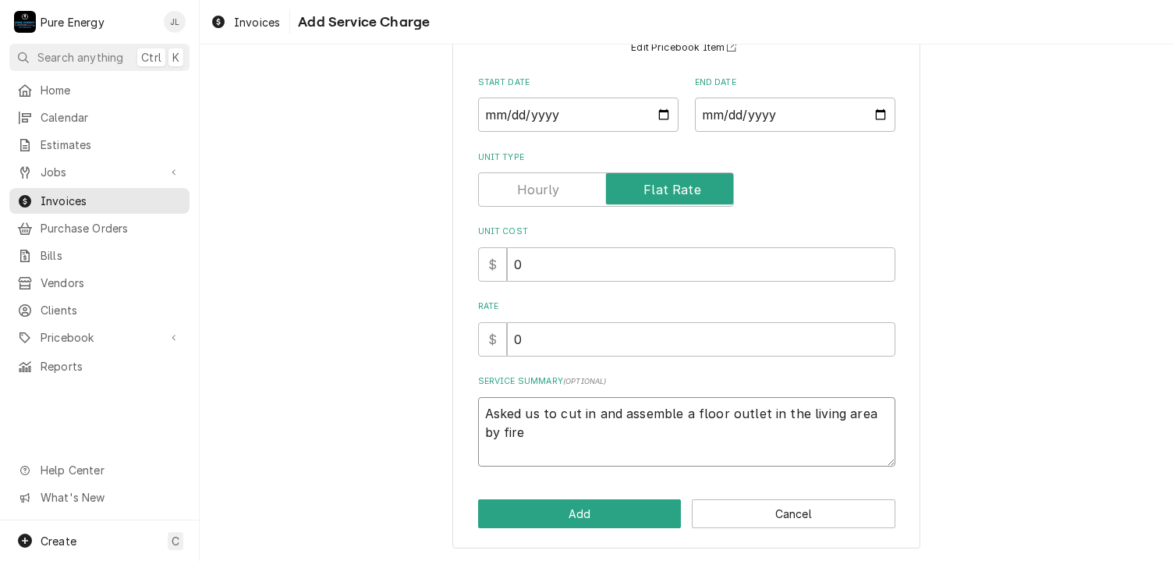
type textarea "x"
type textarea "Asked us to cut in and assemble a floor outlet in the living area by fire p"
type textarea "x"
type textarea "Asked us to cut in and assemble a floor outlet in the living area by fire pl"
type textarea "x"
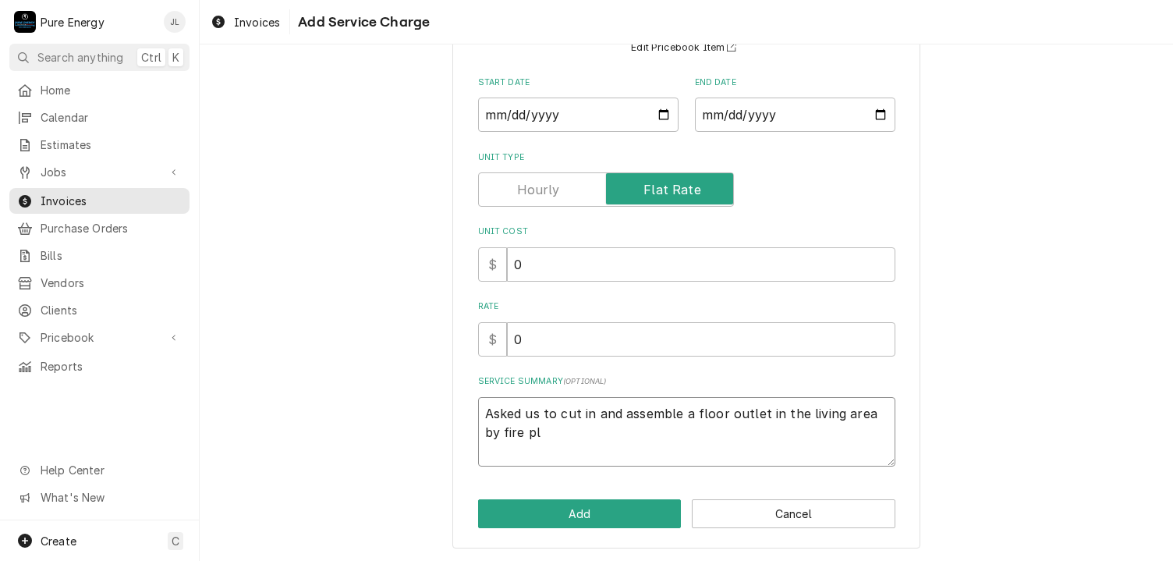
type textarea "Asked us to cut in and assemble a floor outlet in the living area by fire pla"
type textarea "x"
type textarea "Asked us to cut in and assemble a floor outlet in the living area by fire plac"
type textarea "x"
type textarea "Asked us to cut in and assemble a floor outlet in the living area by fire place"
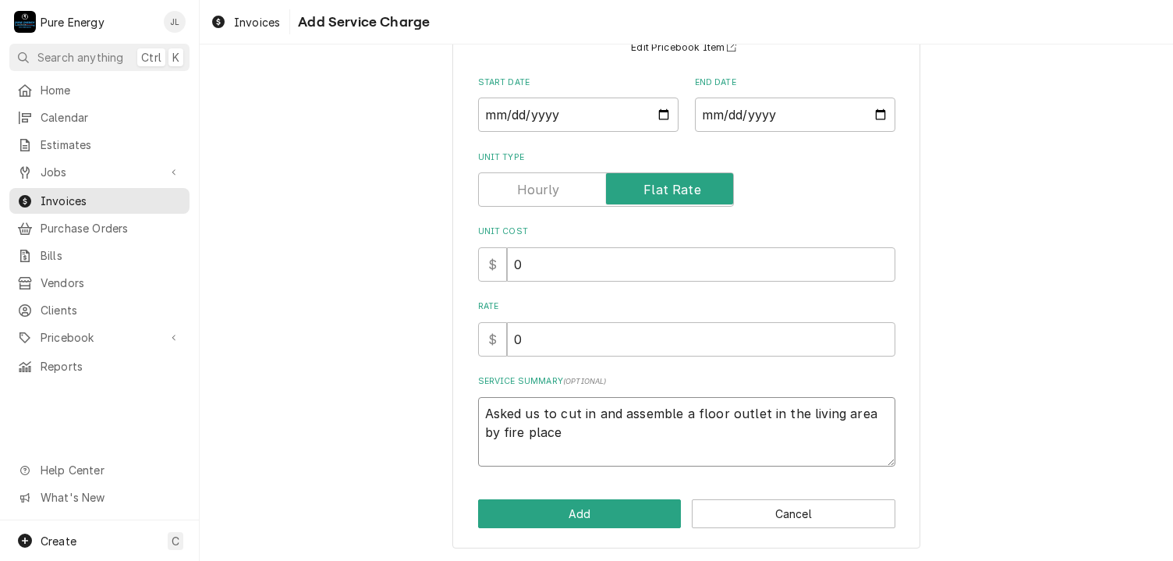
type textarea "x"
type textarea "Asked us to cut in and assemble a floor outlet in the living area by fire place."
type textarea "x"
type textarea "Asked us to cut in and assemble a floor outlet in the living area by fire place."
type textarea "x"
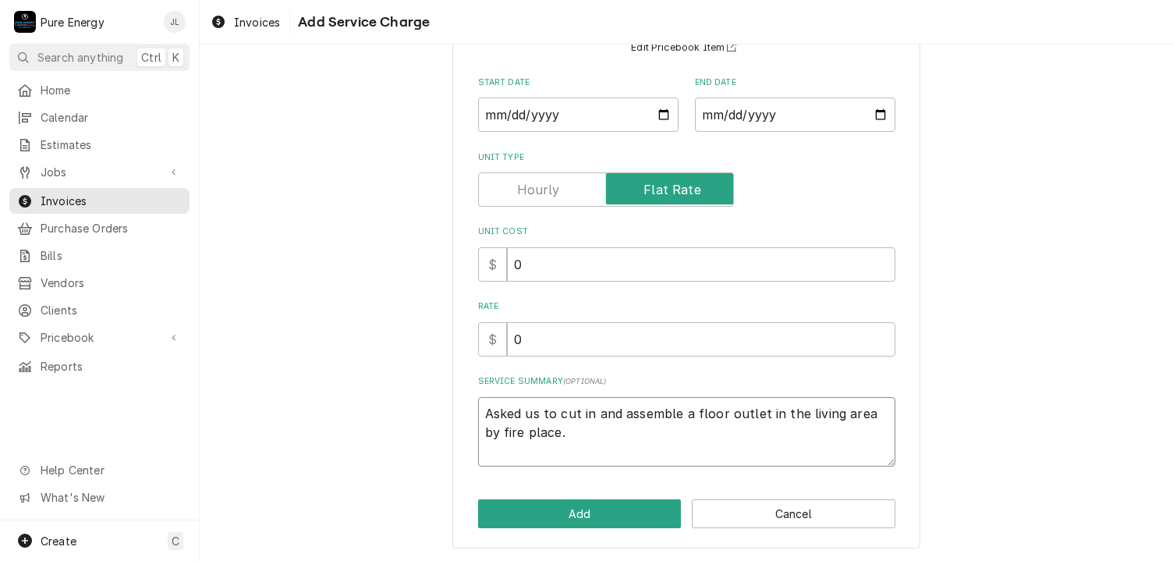
type textarea "Asked us to cut in and assemble a floor outlet in the living area by fire place."
type textarea "x"
type textarea "Asked us to cut in and assemble a floor outlet in the living area by fire place…"
type textarea "x"
type textarea "Asked us to cut in and assemble a floor outlet in the living area by fire place…"
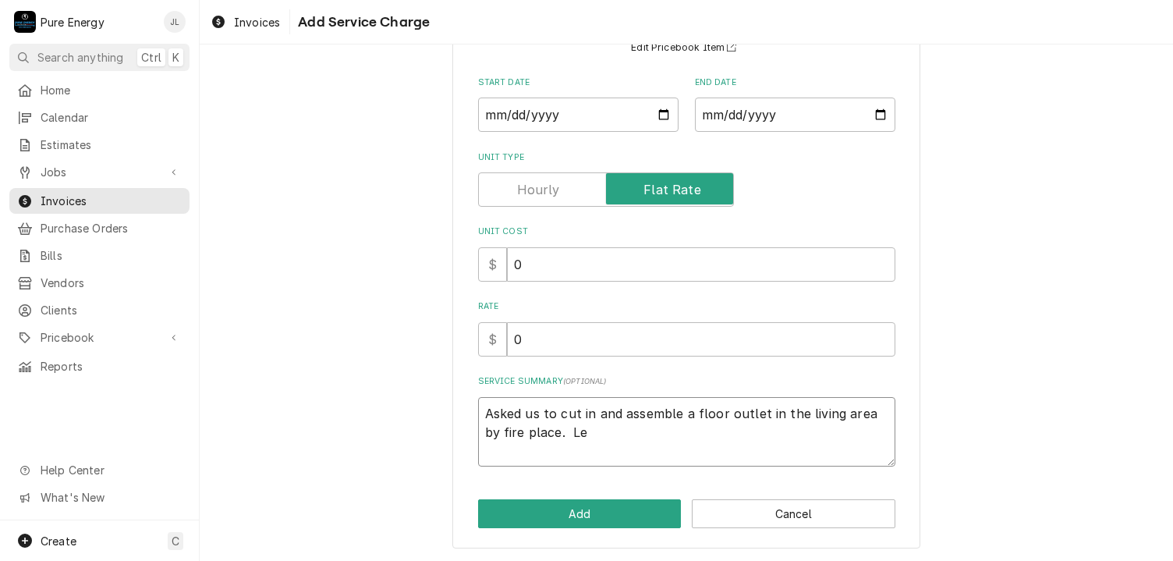
type textarea "x"
type textarea "Asked us to cut in and assemble a floor outlet in the living area by fire place…"
type textarea "x"
type textarea "Asked us to cut in and assemble a floor outlet in the living area by fire place…"
type textarea "x"
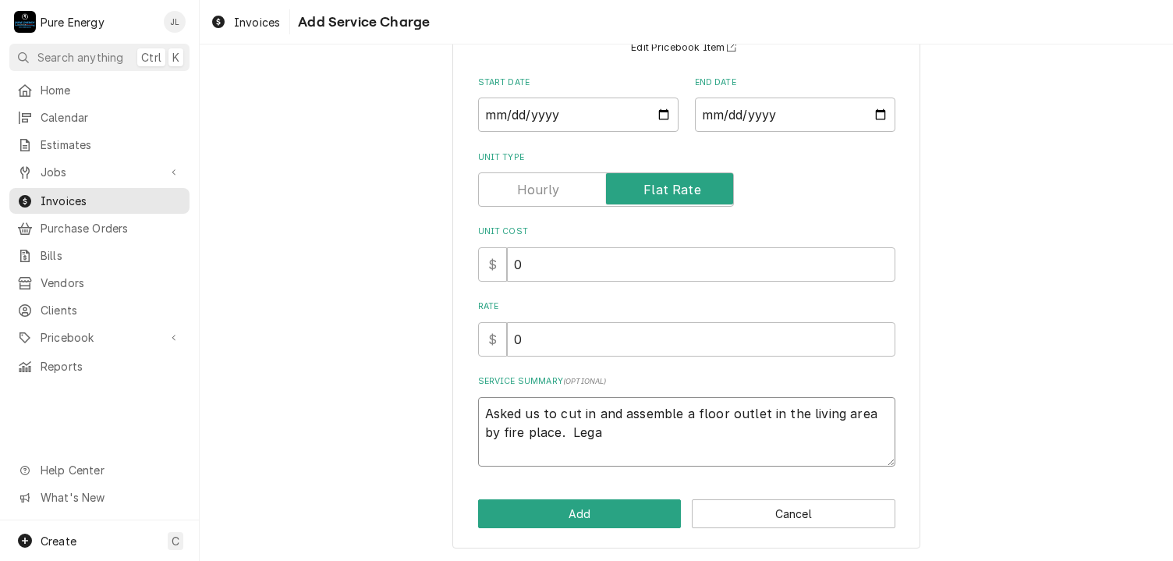
type textarea "Asked us to cut in and assemble a floor outlet in the living area by fire place…"
type textarea "x"
type textarea "Asked us to cut in and assemble a floor outlet in the living area by fire place…"
type textarea "x"
type textarea "Asked us to cut in and assemble a floor outlet in the living area by fire place…"
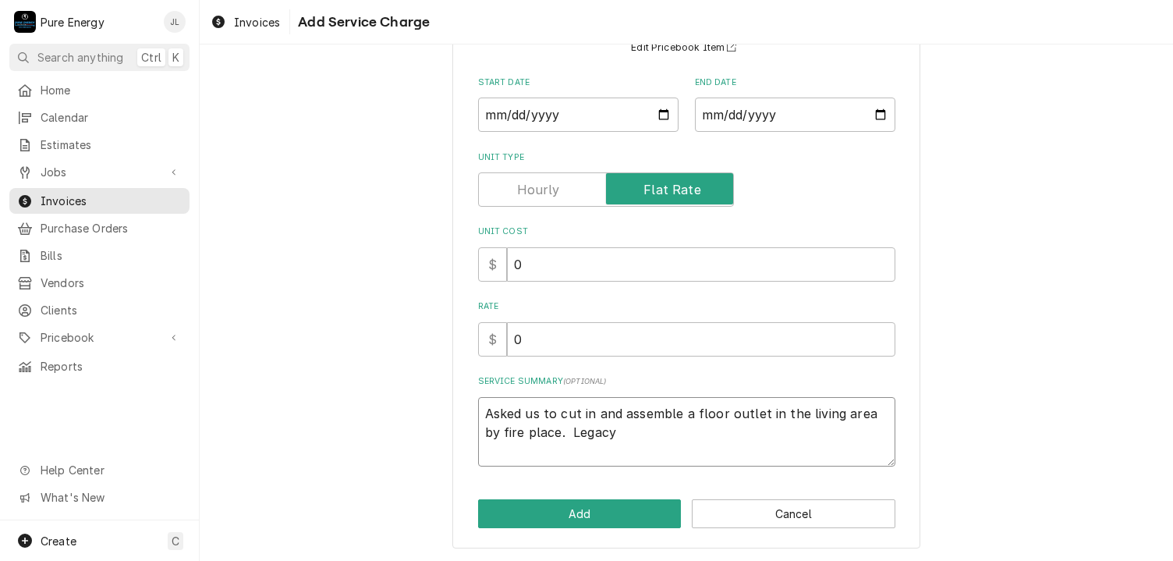
type textarea "x"
type textarea "Asked us to cut in and assemble a floor outlet in the living area by fire place…"
type textarea "x"
type textarea "Asked us to cut in and assemble a floor outlet in the living area by fire place…"
click at [538, 337] on input "0" at bounding box center [701, 339] width 388 height 34
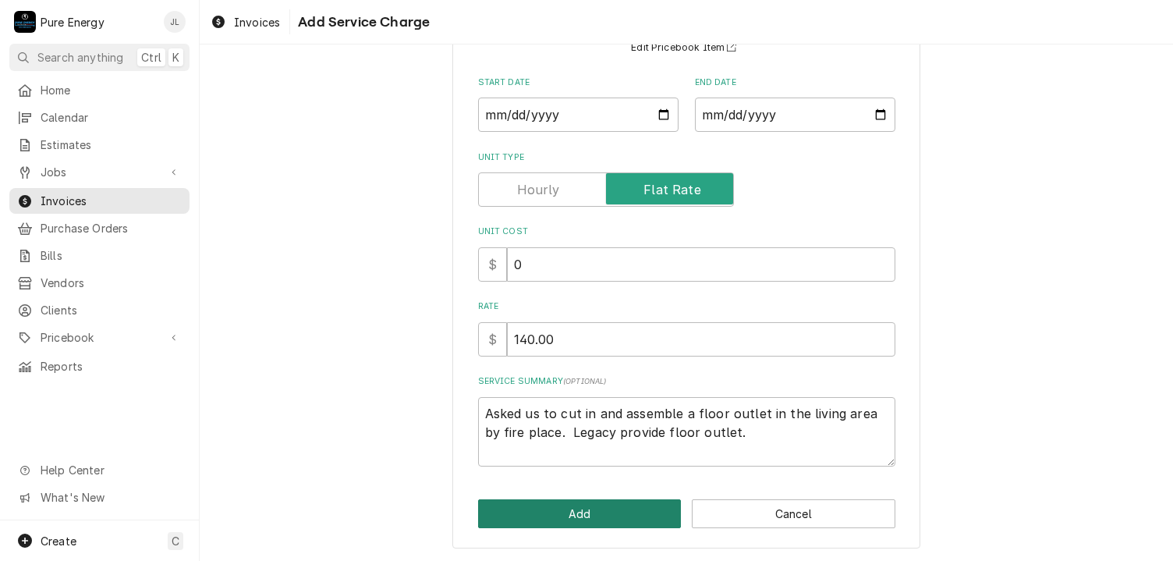
click at [537, 514] on button "Add" at bounding box center [580, 513] width 204 height 29
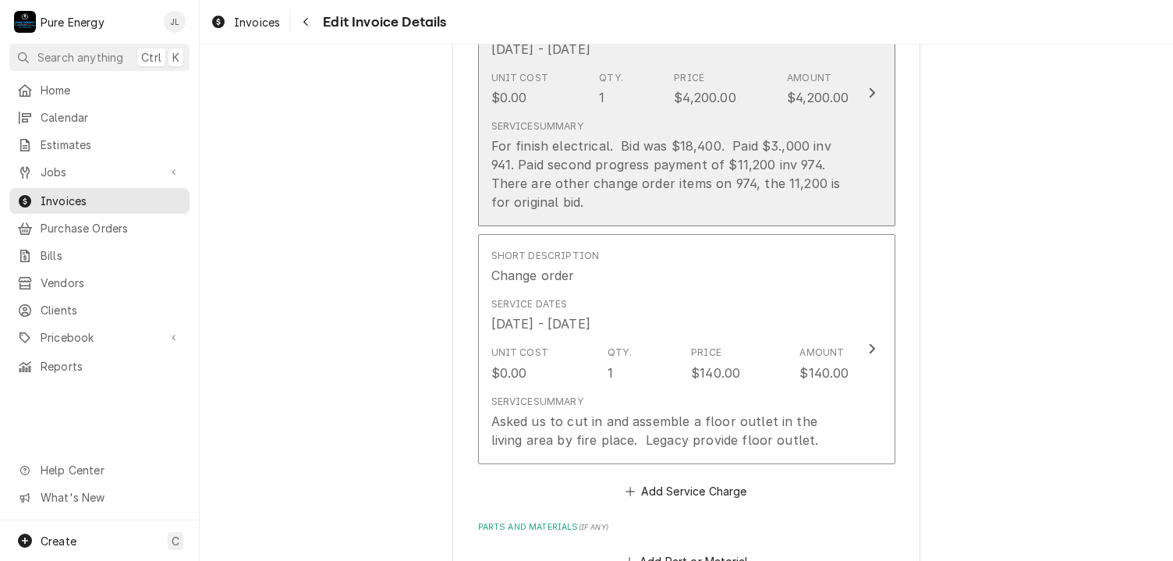
scroll to position [1462, 0]
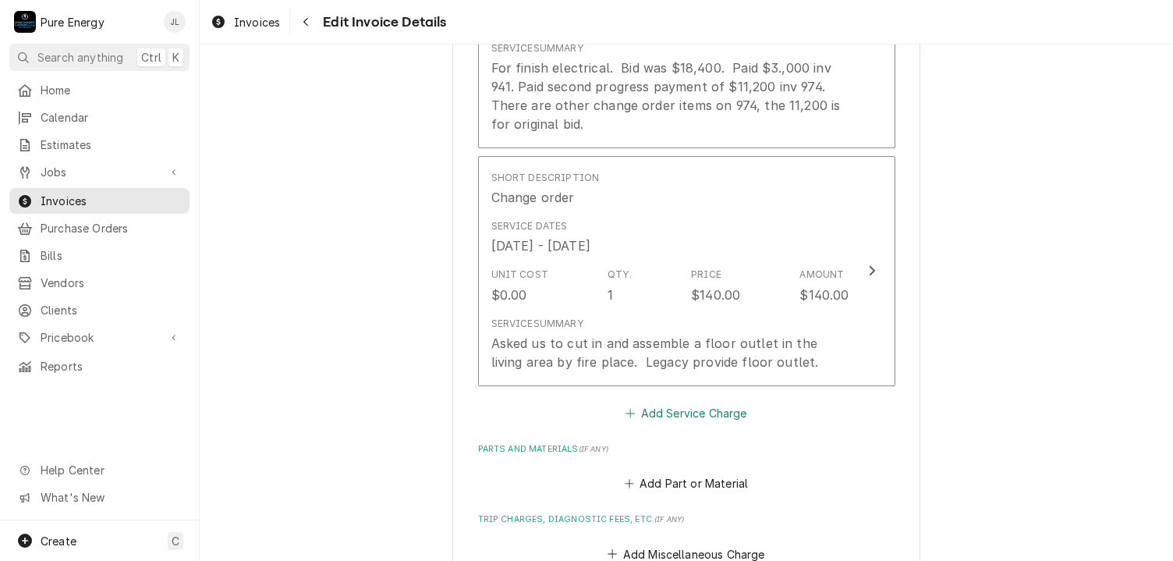
click at [653, 405] on button "Add Service Charge" at bounding box center [686, 413] width 126 height 22
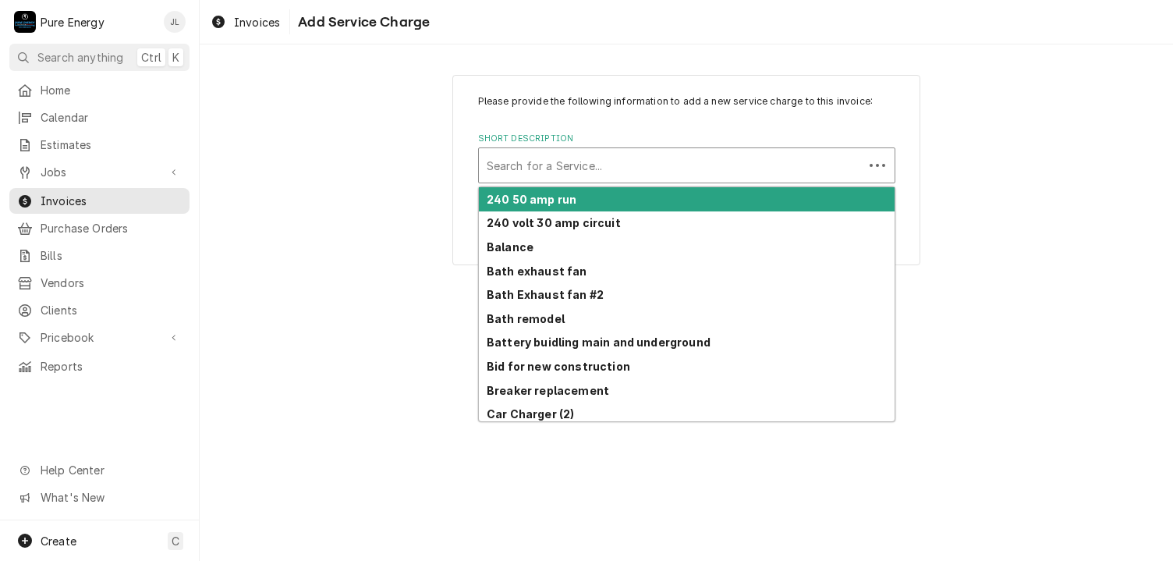
click at [506, 163] on div "Short Description" at bounding box center [671, 165] width 369 height 28
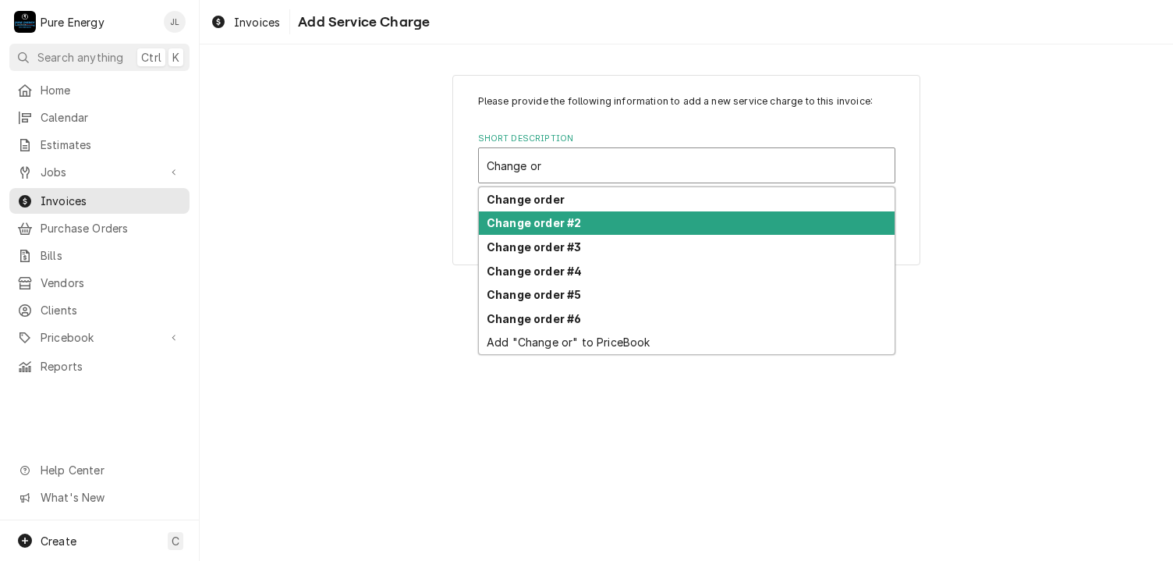
click at [562, 211] on div "Change order #2" at bounding box center [687, 223] width 416 height 24
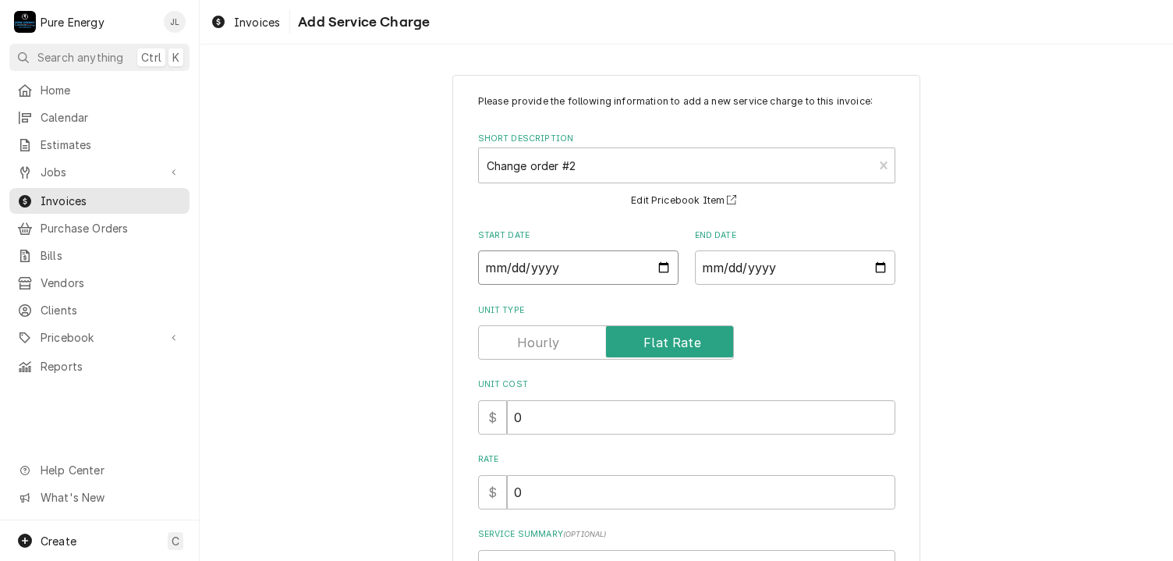
click at [657, 270] on input "Start Date" at bounding box center [578, 267] width 200 height 34
click at [880, 265] on input "End Date" at bounding box center [795, 267] width 200 height 34
click at [661, 261] on input "Start Date" at bounding box center [578, 267] width 200 height 34
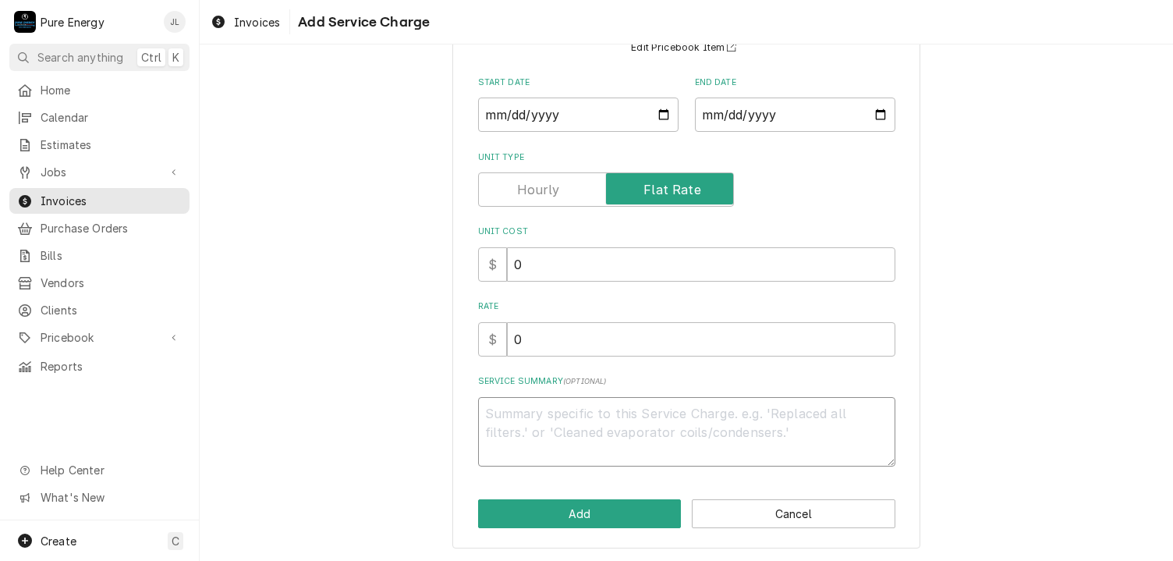
click at [509, 419] on textarea "Service Summary ( optional )" at bounding box center [686, 432] width 417 height 70
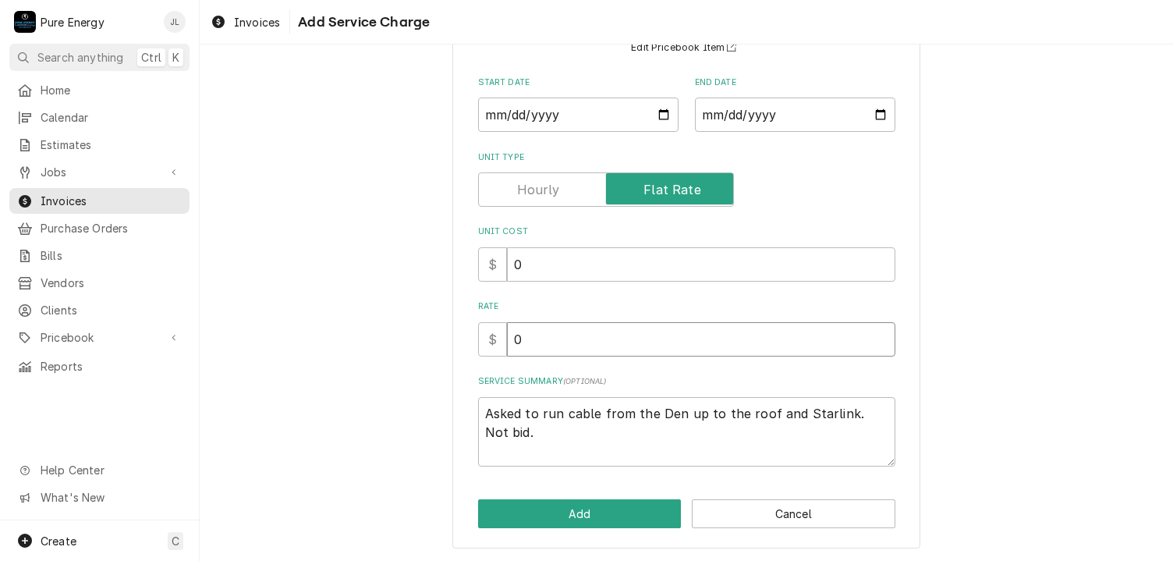
click at [530, 342] on input "0" at bounding box center [701, 339] width 388 height 34
click at [537, 512] on button "Add" at bounding box center [580, 513] width 204 height 29
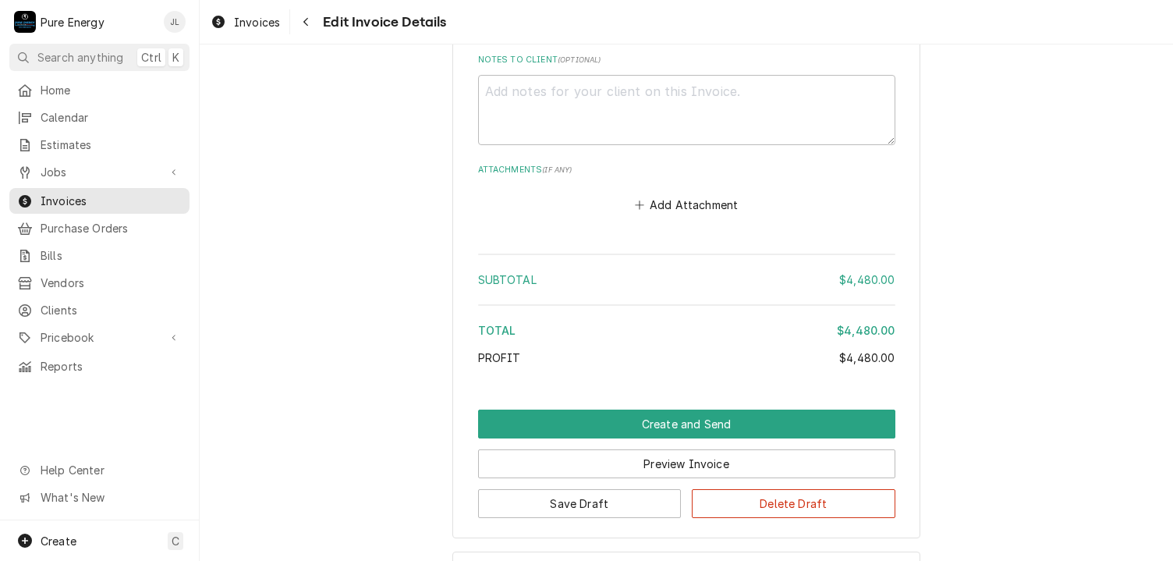
scroll to position [2360, 0]
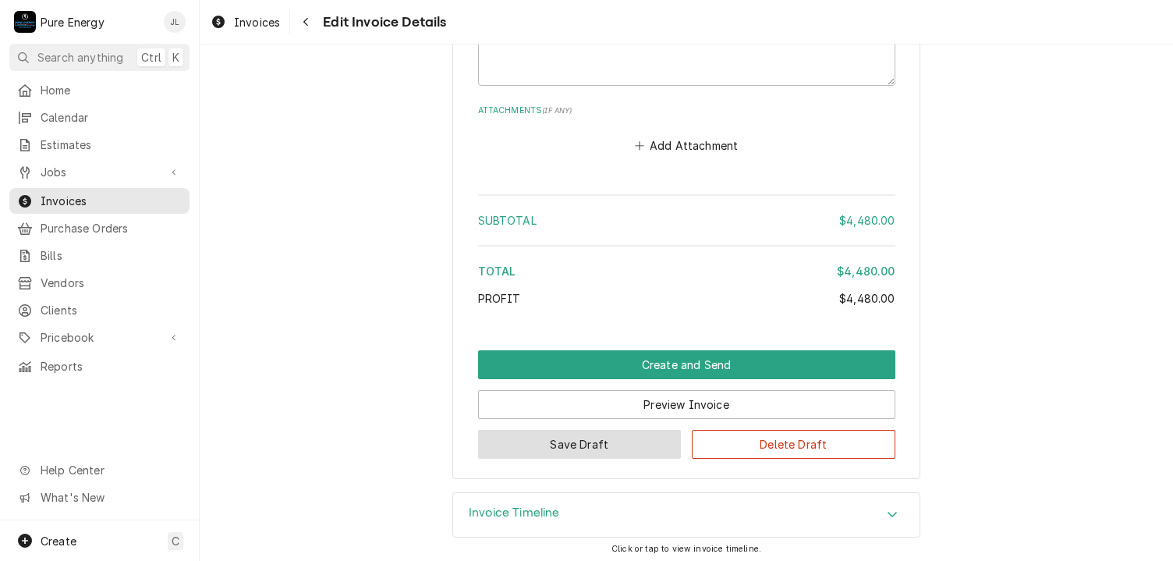
click at [547, 435] on button "Save Draft" at bounding box center [580, 444] width 204 height 29
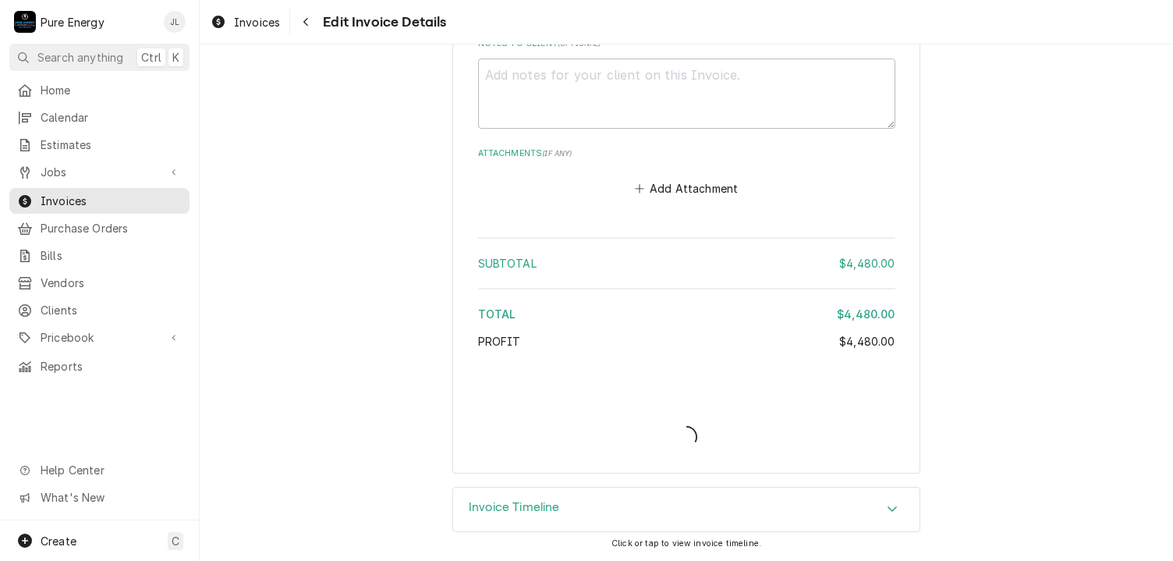
scroll to position [2313, 0]
